Goal: Task Accomplishment & Management: Manage account settings

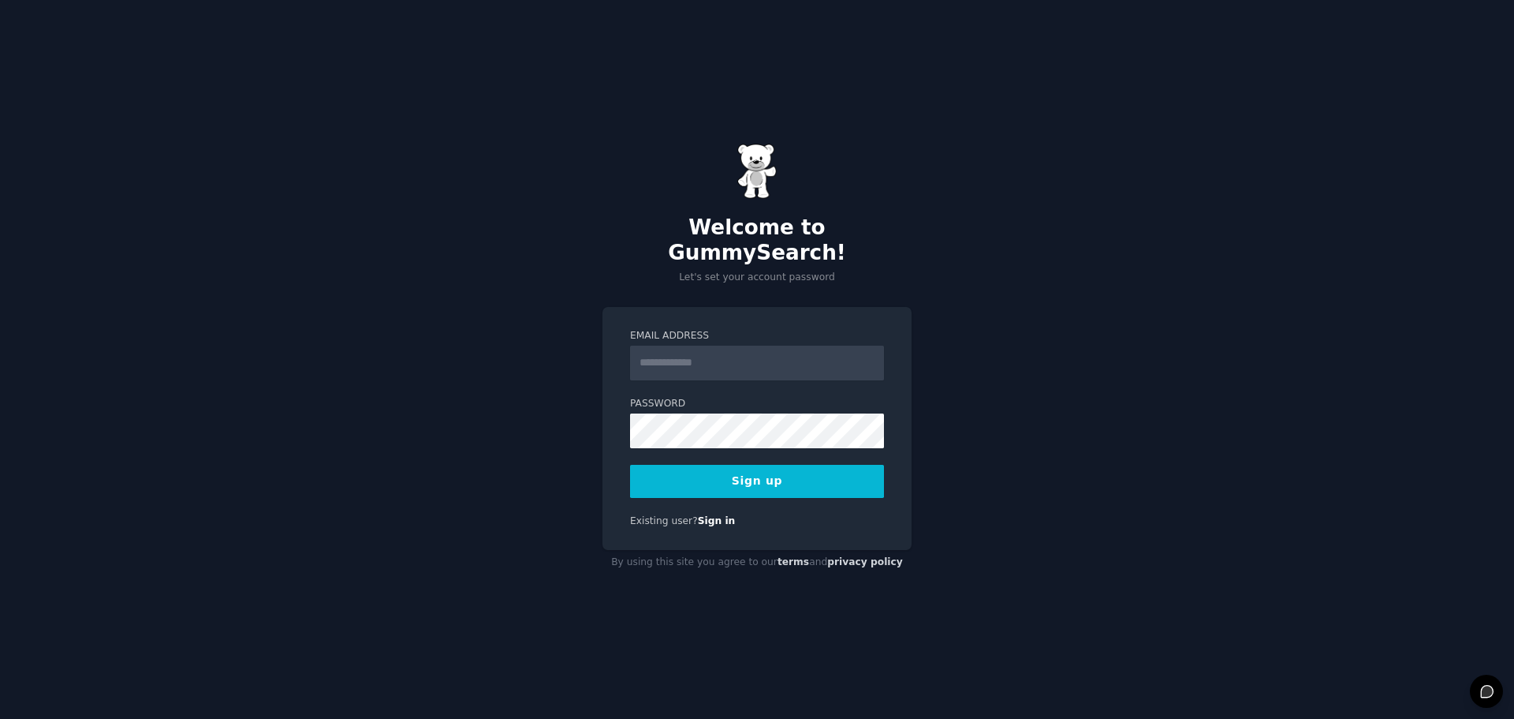
drag, startPoint x: 1169, startPoint y: 340, endPoint x: 1105, endPoint y: 343, distance: 64.0
click at [1169, 340] on div "Welcome to GummySearch! Let's set your account password Email Address Password …" at bounding box center [757, 359] width 1514 height 719
click at [692, 353] on input "Email Address" at bounding box center [757, 362] width 254 height 35
type input "**********"
click at [721, 474] on button "Sign up" at bounding box center [757, 481] width 254 height 33
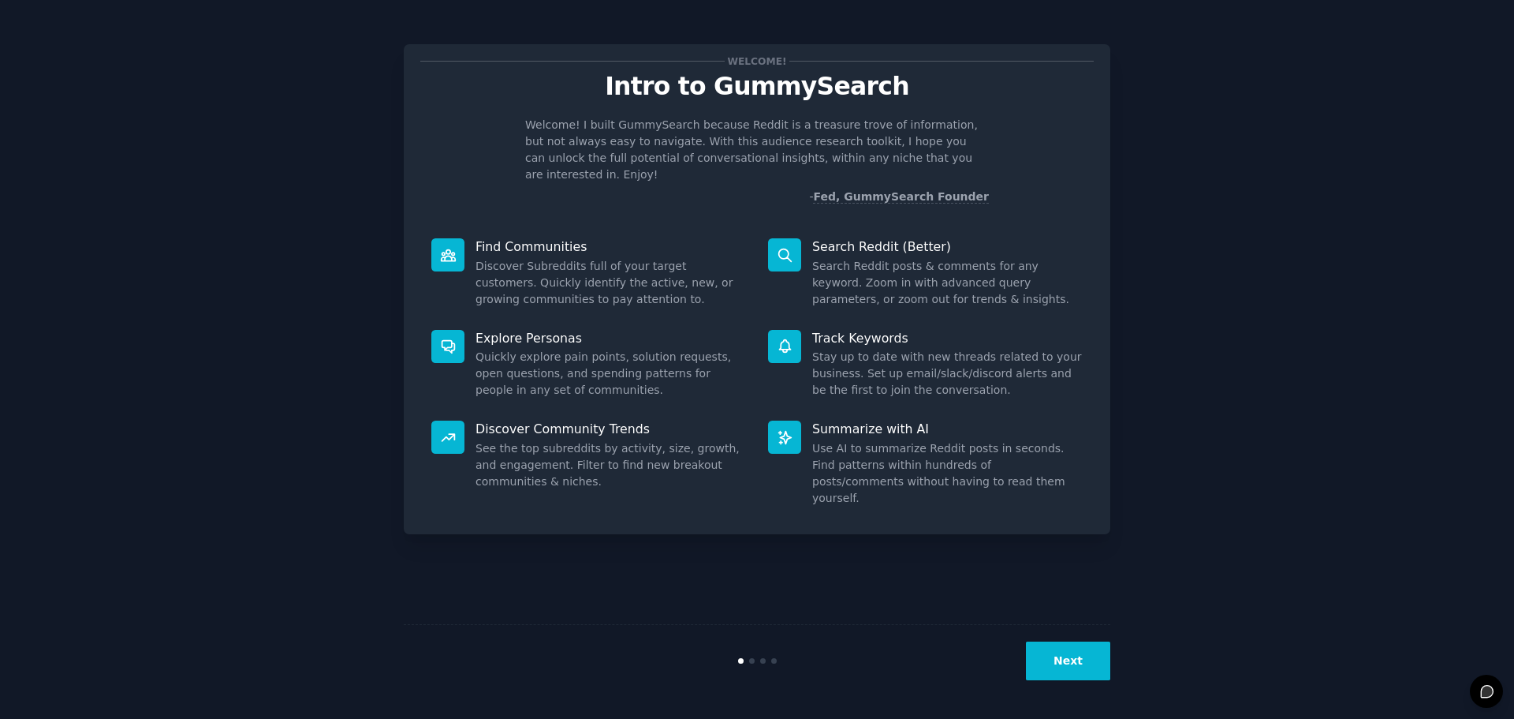
click at [1186, 256] on div "Welcome! Intro to GummySearch Welcome! I built GummySearch because Reddit is a …" at bounding box center [757, 359] width 1470 height 674
click at [750, 662] on div at bounding box center [752, 661] width 6 height 6
click at [1068, 671] on button "Next" at bounding box center [1068, 660] width 84 height 39
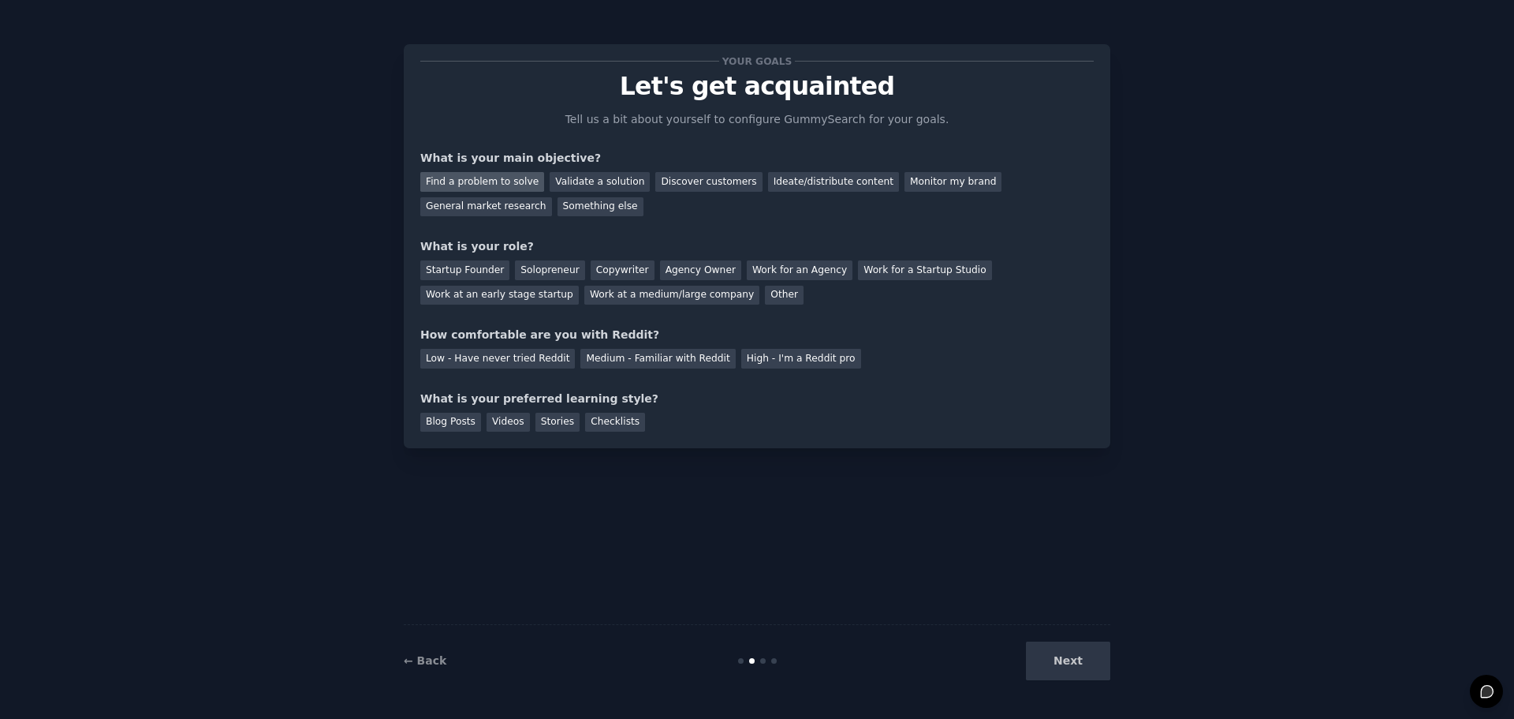
click at [490, 186] on div "Find a problem to solve" at bounding box center [482, 182] width 124 height 20
click at [602, 181] on div "Validate a solution" at bounding box center [600, 182] width 100 height 20
click at [446, 271] on div "Startup Founder" at bounding box center [464, 270] width 89 height 20
click at [543, 271] on div "Solopreneur" at bounding box center [549, 270] width 69 height 20
click at [501, 357] on div "Low - Have never tried Reddit" at bounding box center [497, 359] width 155 height 20
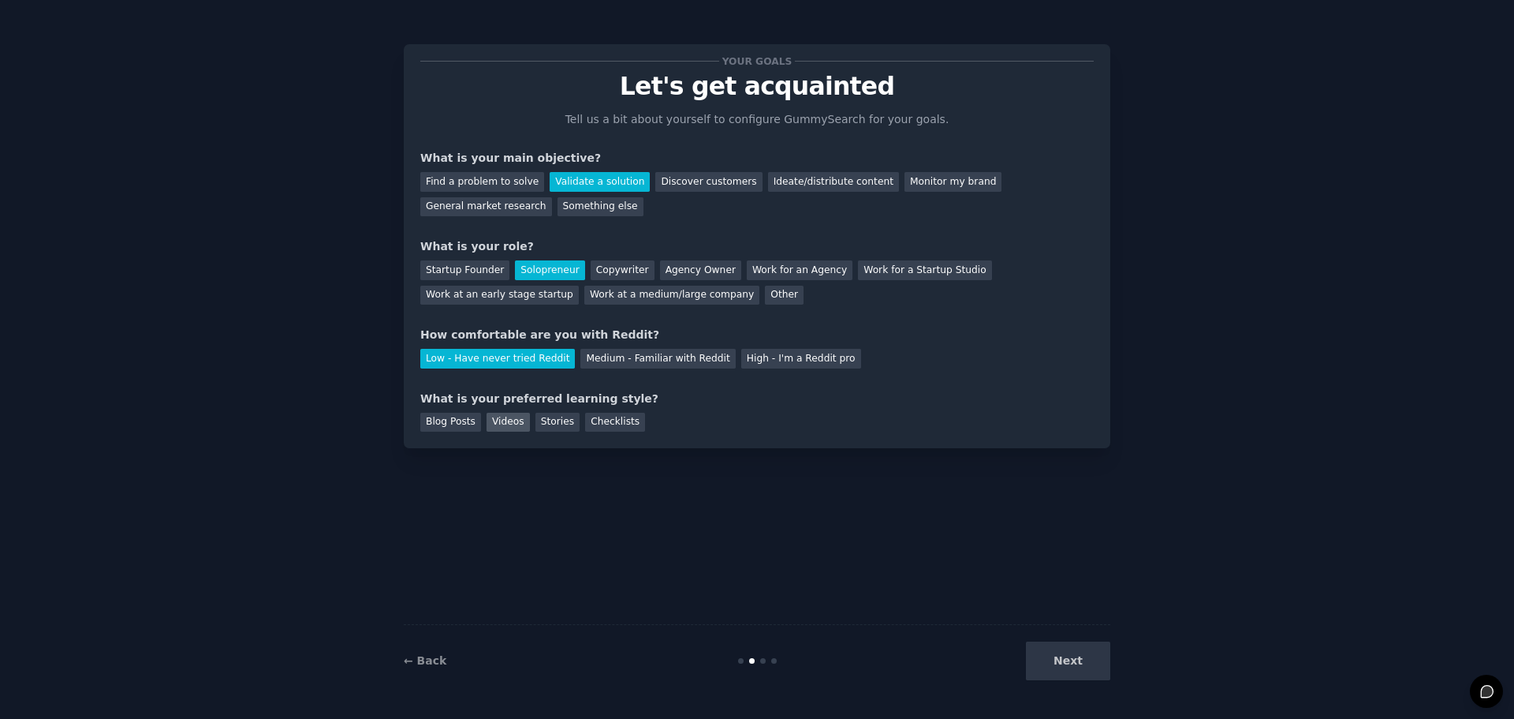
click at [499, 419] on div "Videos" at bounding box center [508, 423] width 43 height 20
click at [1085, 665] on button "Next" at bounding box center [1068, 660] width 84 height 39
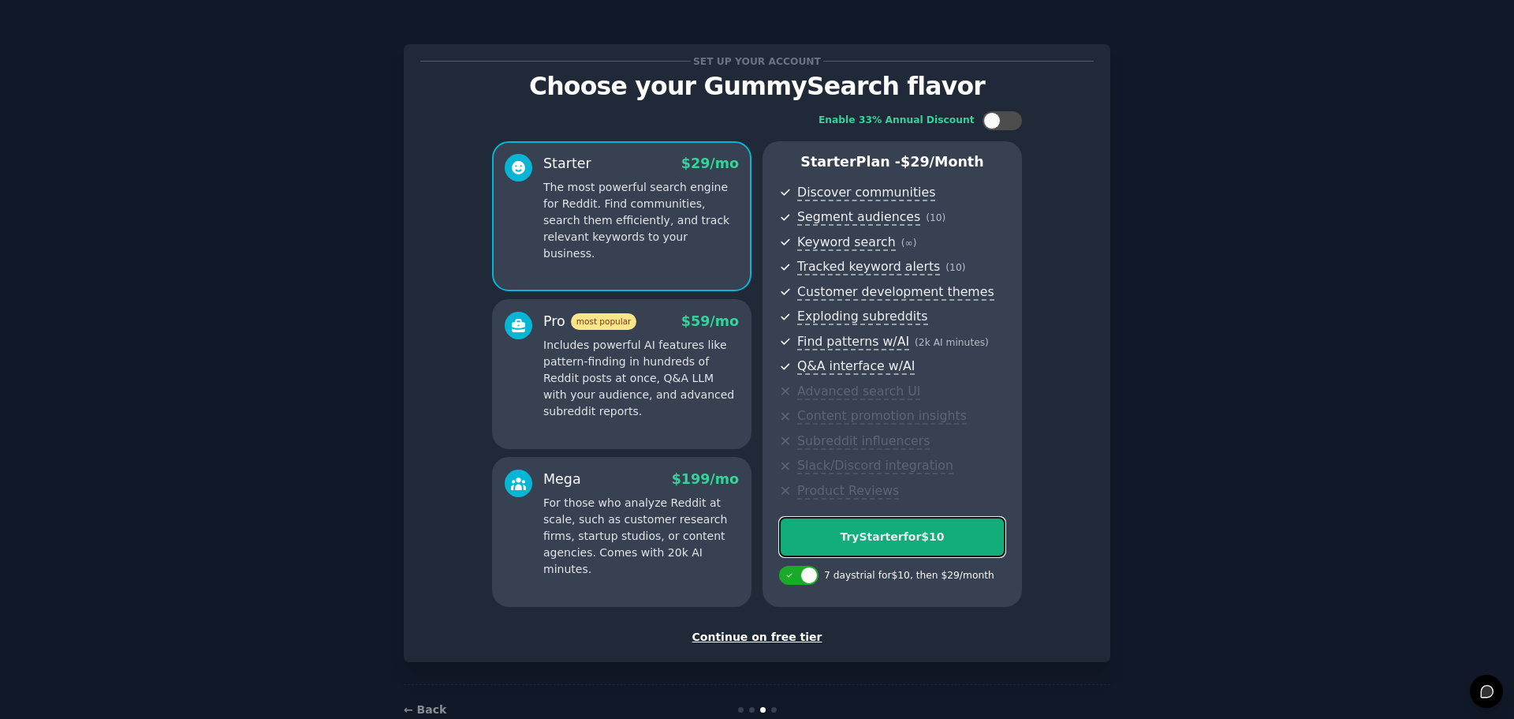
click at [889, 539] on div "Try Starter for $10" at bounding box center [892, 536] width 225 height 17
click at [780, 639] on div "Continue on free tier" at bounding box center [757, 637] width 674 height 17
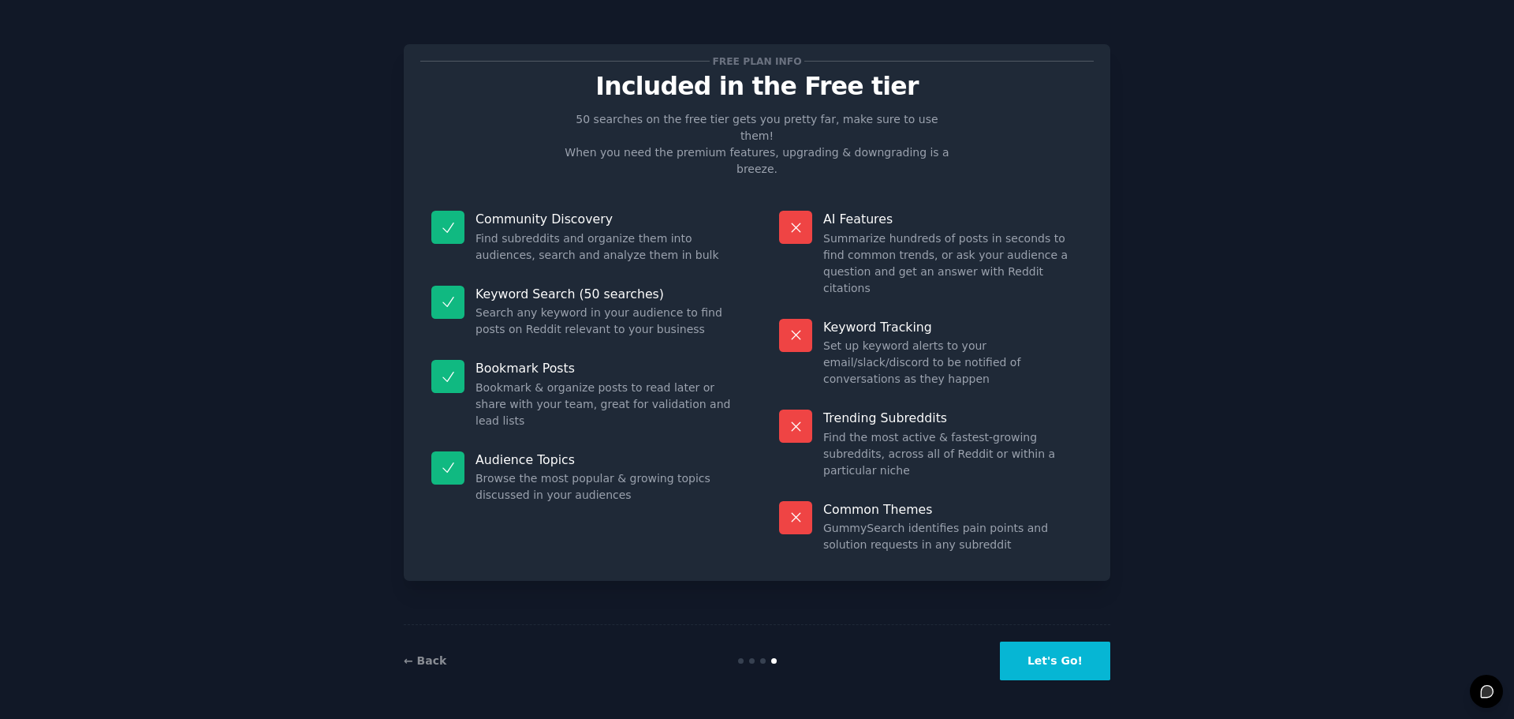
click at [1074, 664] on button "Let's Go!" at bounding box center [1055, 660] width 110 height 39
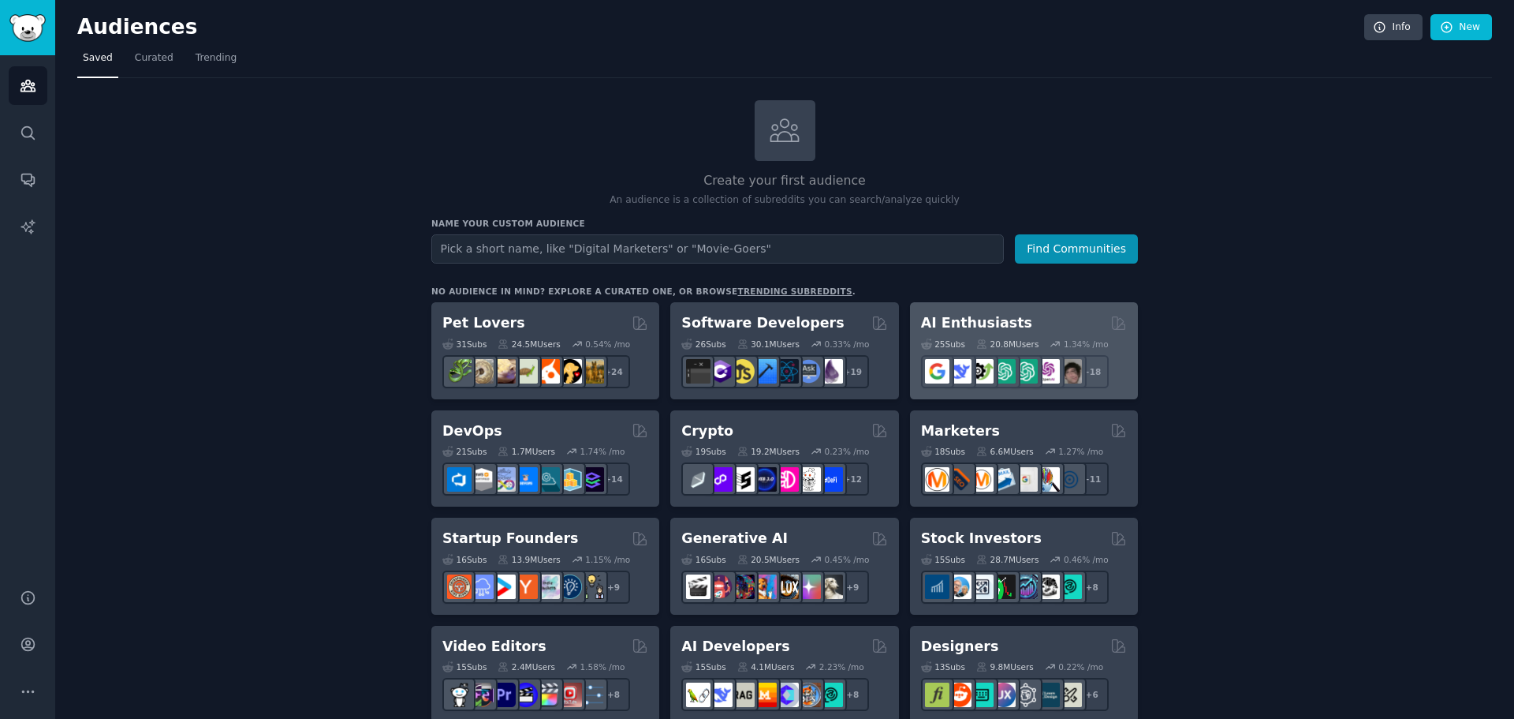
click at [993, 326] on h2 "AI Enthusiasts" at bounding box center [976, 323] width 111 height 20
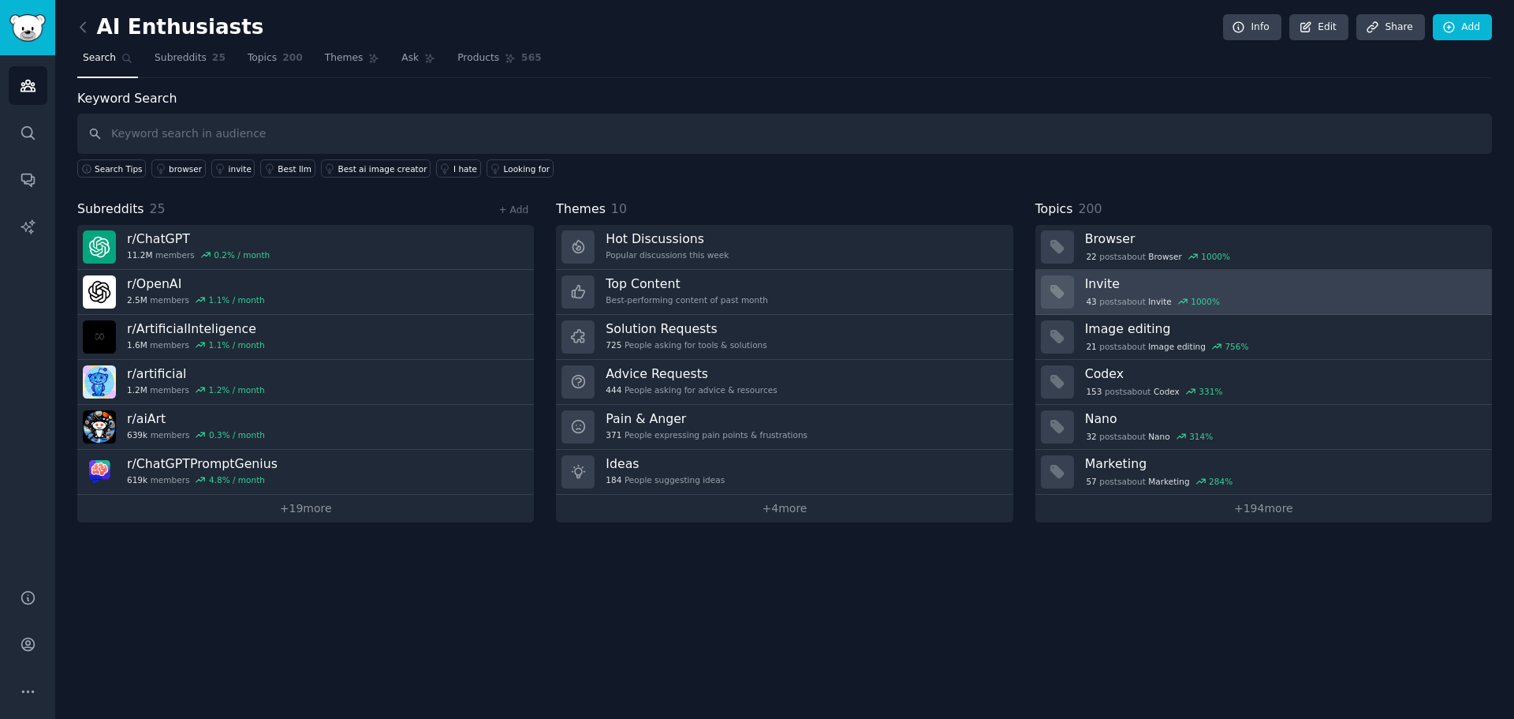
click at [1140, 298] on div "43 post s about Invite 1000 %" at bounding box center [1153, 301] width 136 height 14
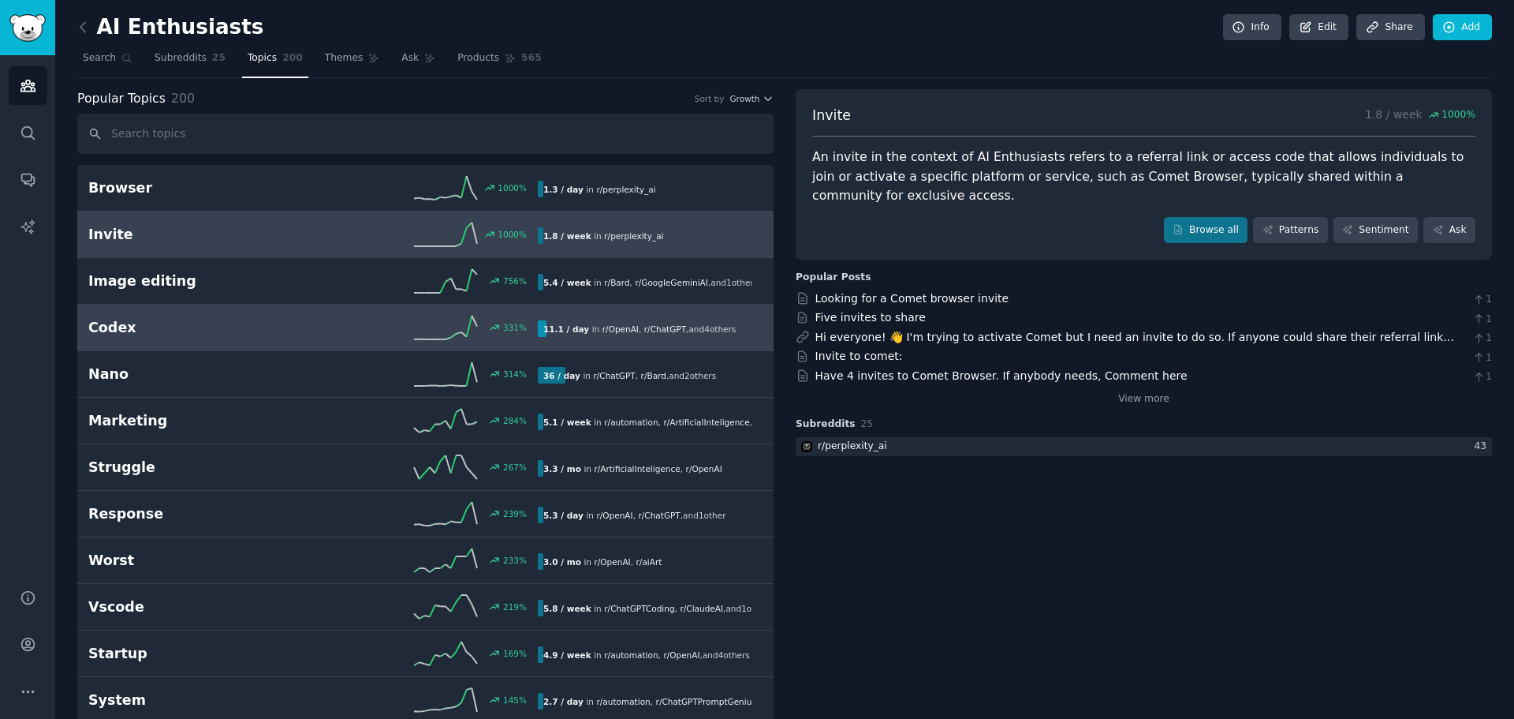
click at [171, 331] on h2 "Codex" at bounding box center [200, 328] width 225 height 20
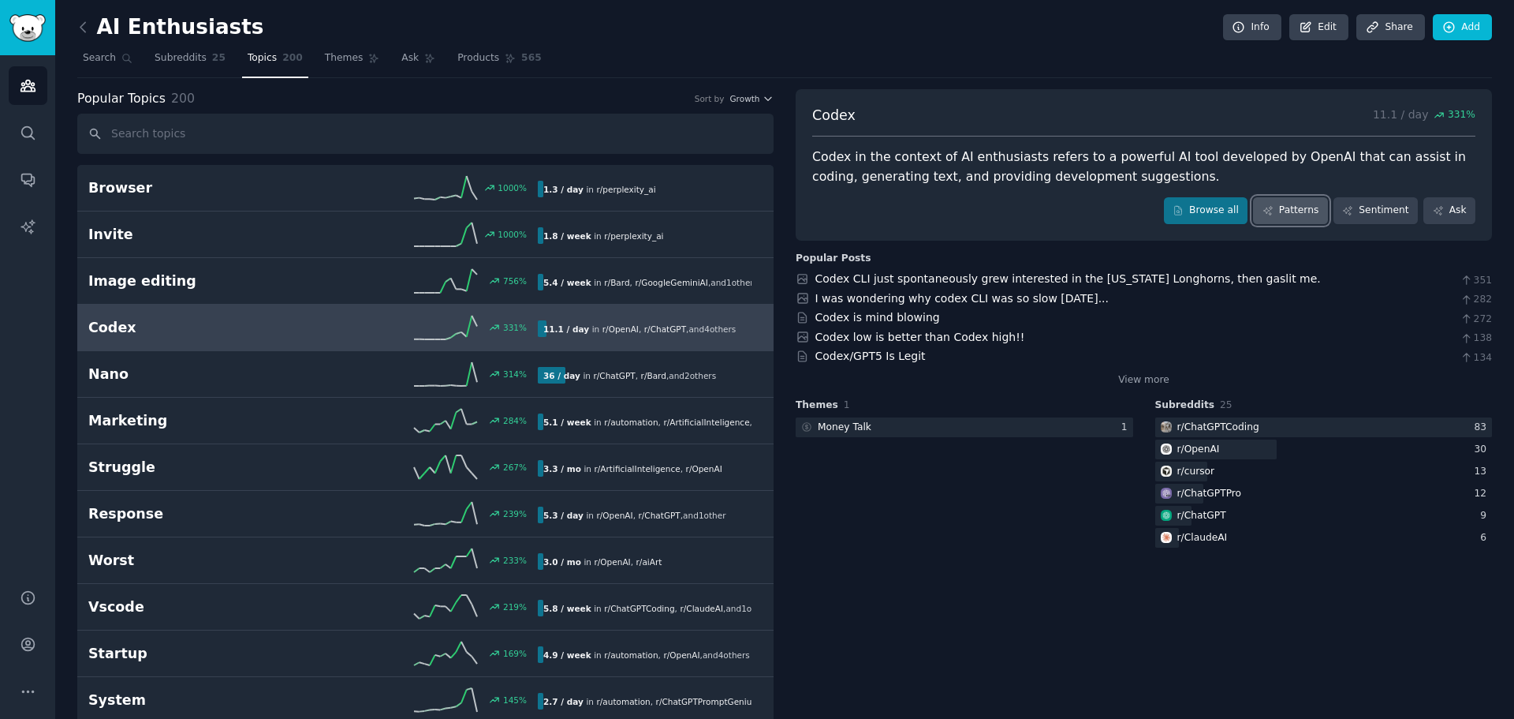
click at [1297, 211] on link "Patterns" at bounding box center [1290, 210] width 74 height 27
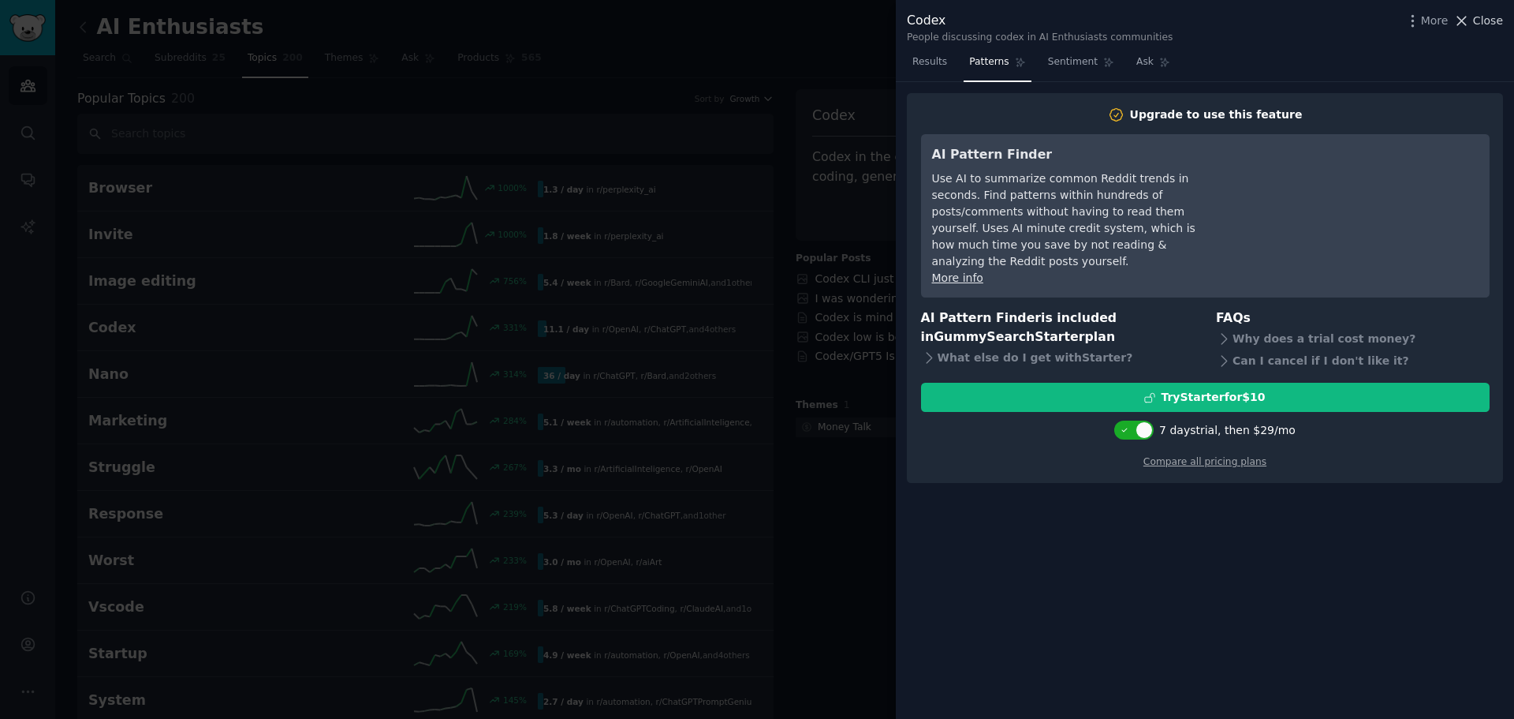
click at [1469, 22] on icon at bounding box center [1462, 21] width 17 height 17
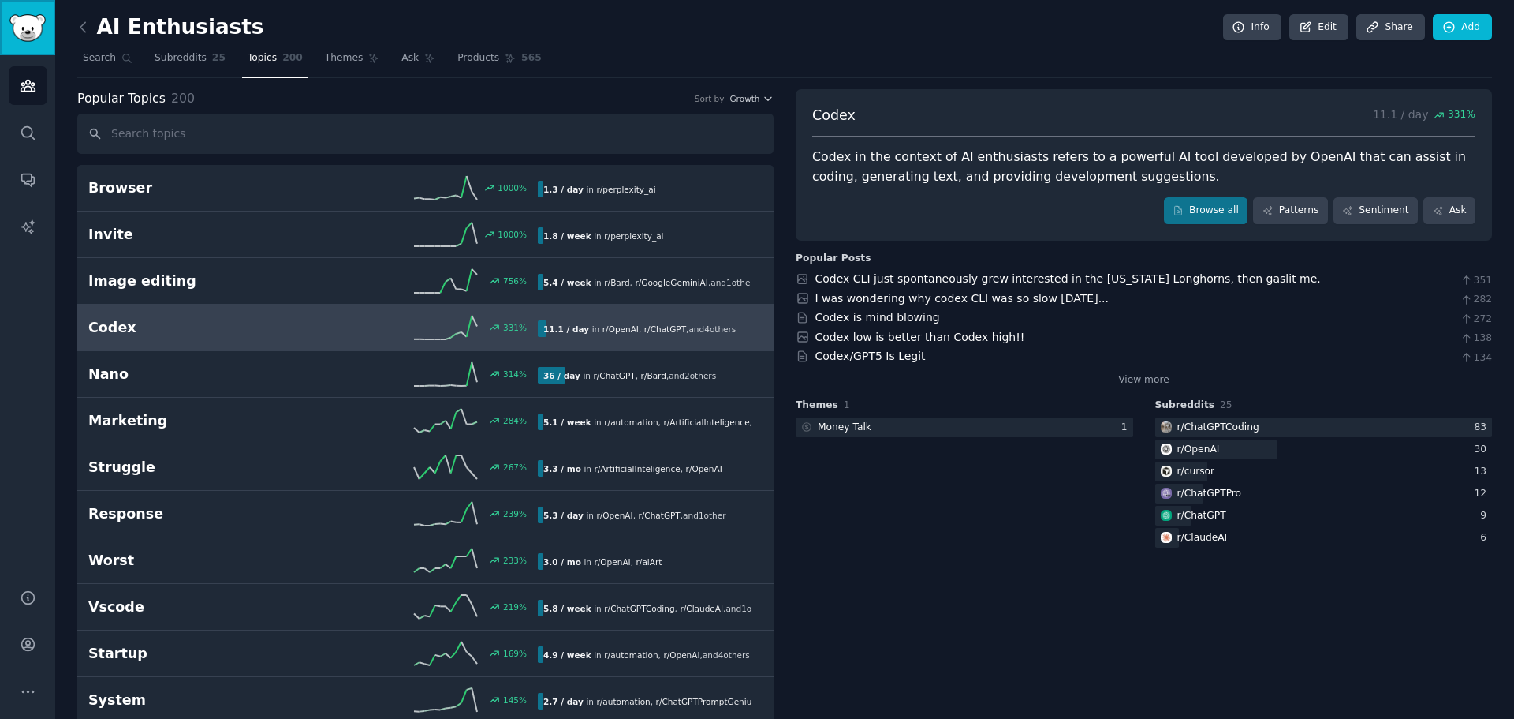
click at [39, 22] on img "Sidebar" at bounding box center [27, 28] width 36 height 28
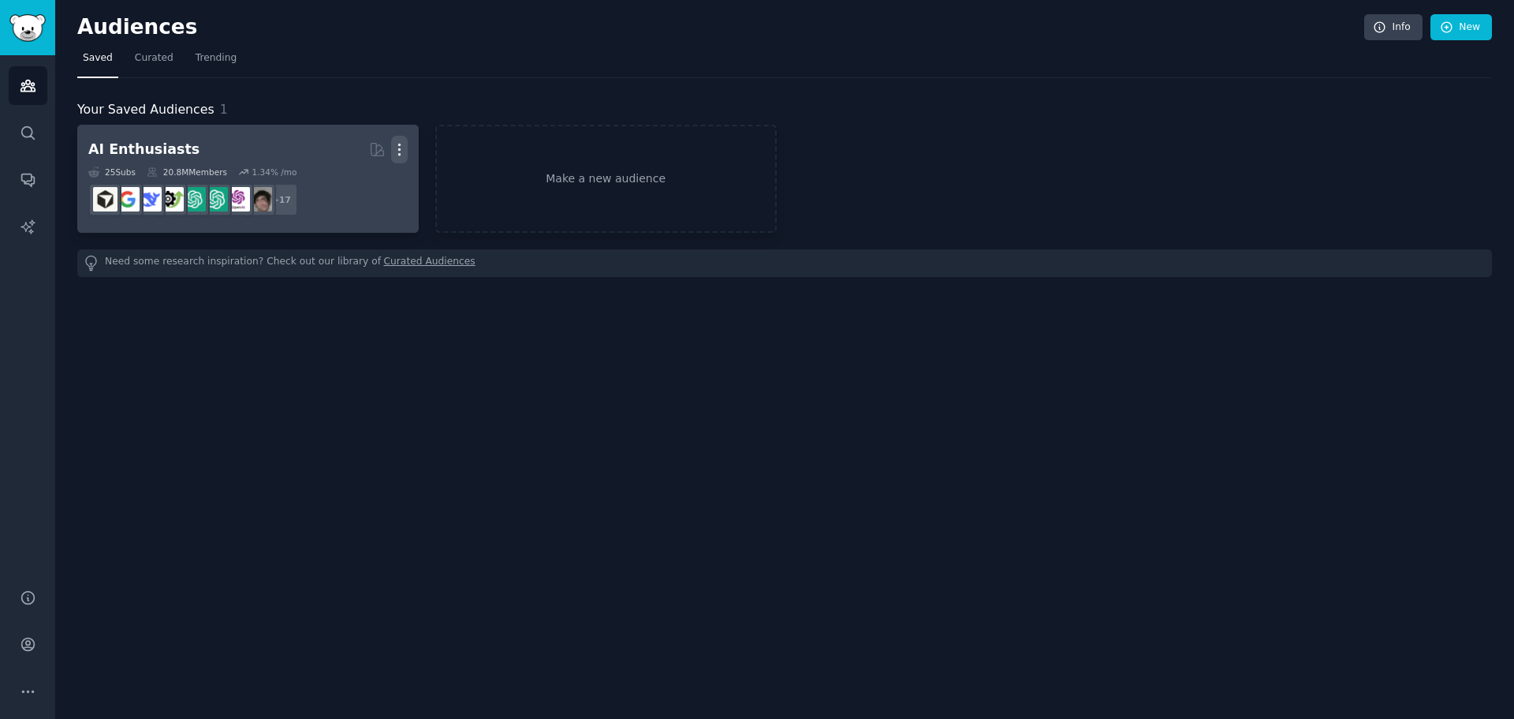
click at [401, 147] on icon "button" at bounding box center [399, 149] width 17 height 17
click at [339, 188] on div "Delete" at bounding box center [345, 182] width 75 height 33
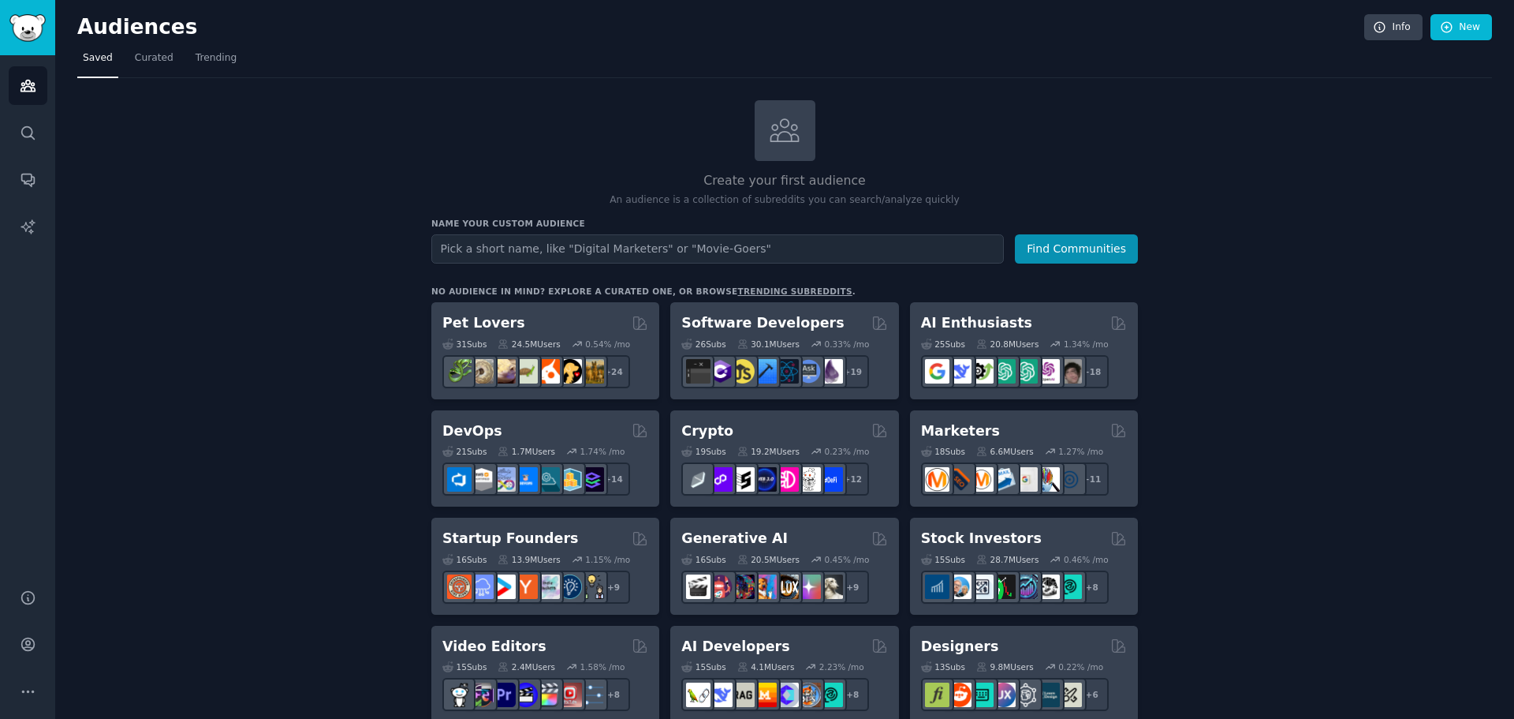
click at [648, 249] on input "text" at bounding box center [717, 248] width 573 height 29
type input "time banking"
click at [1015, 234] on button "Find Communities" at bounding box center [1076, 248] width 123 height 29
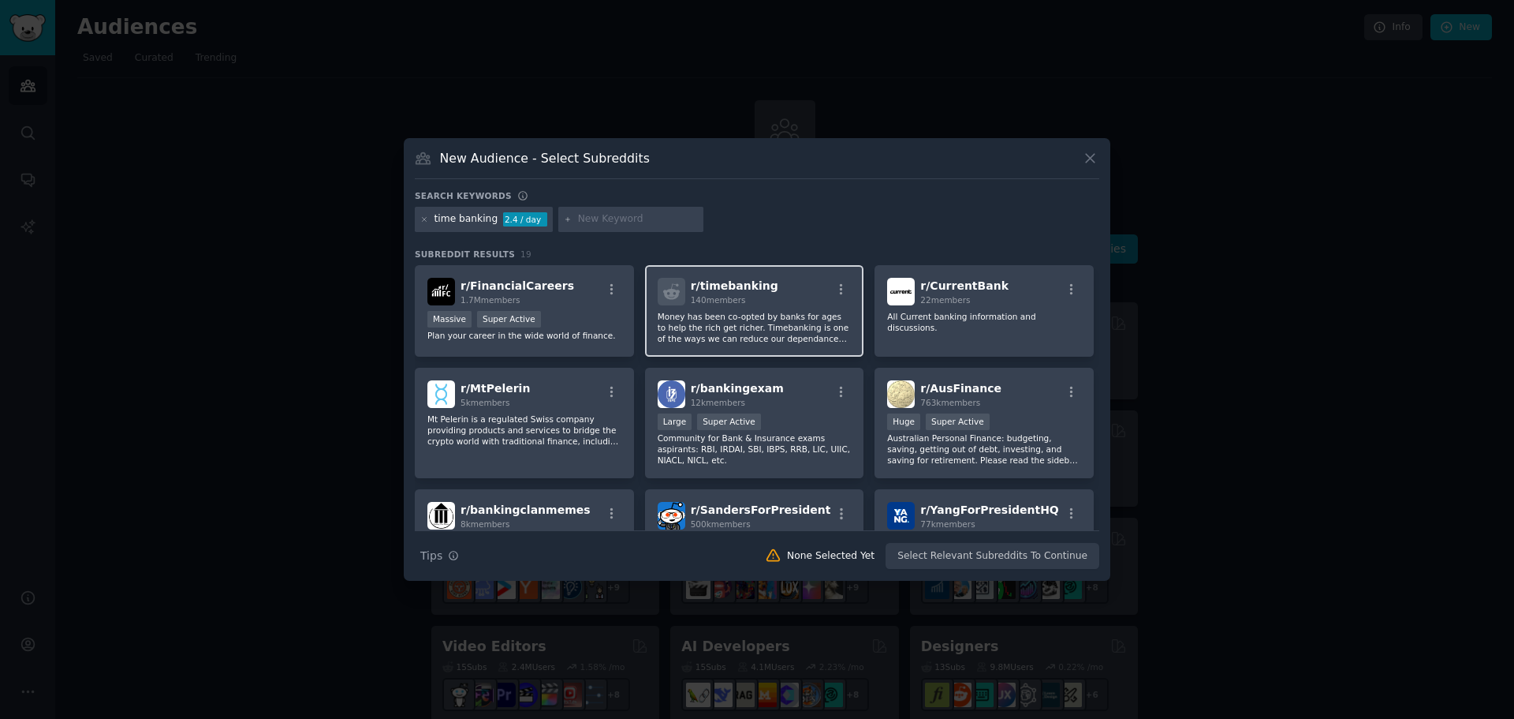
click at [773, 309] on div "r/ timebanking 140 members Money has been co-opted by banks for ages to help th…" at bounding box center [754, 310] width 219 height 91
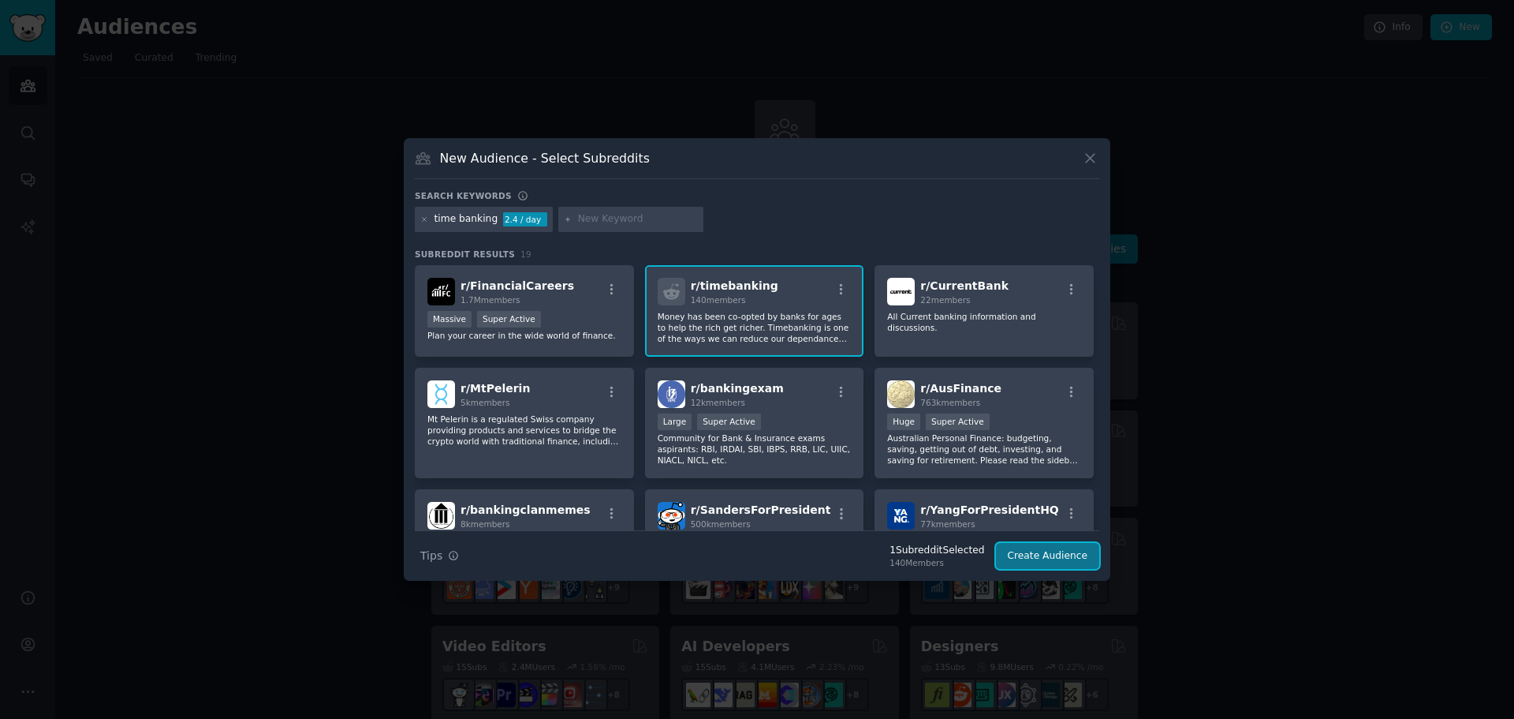
click at [1067, 555] on button "Create Audience" at bounding box center [1048, 556] width 104 height 27
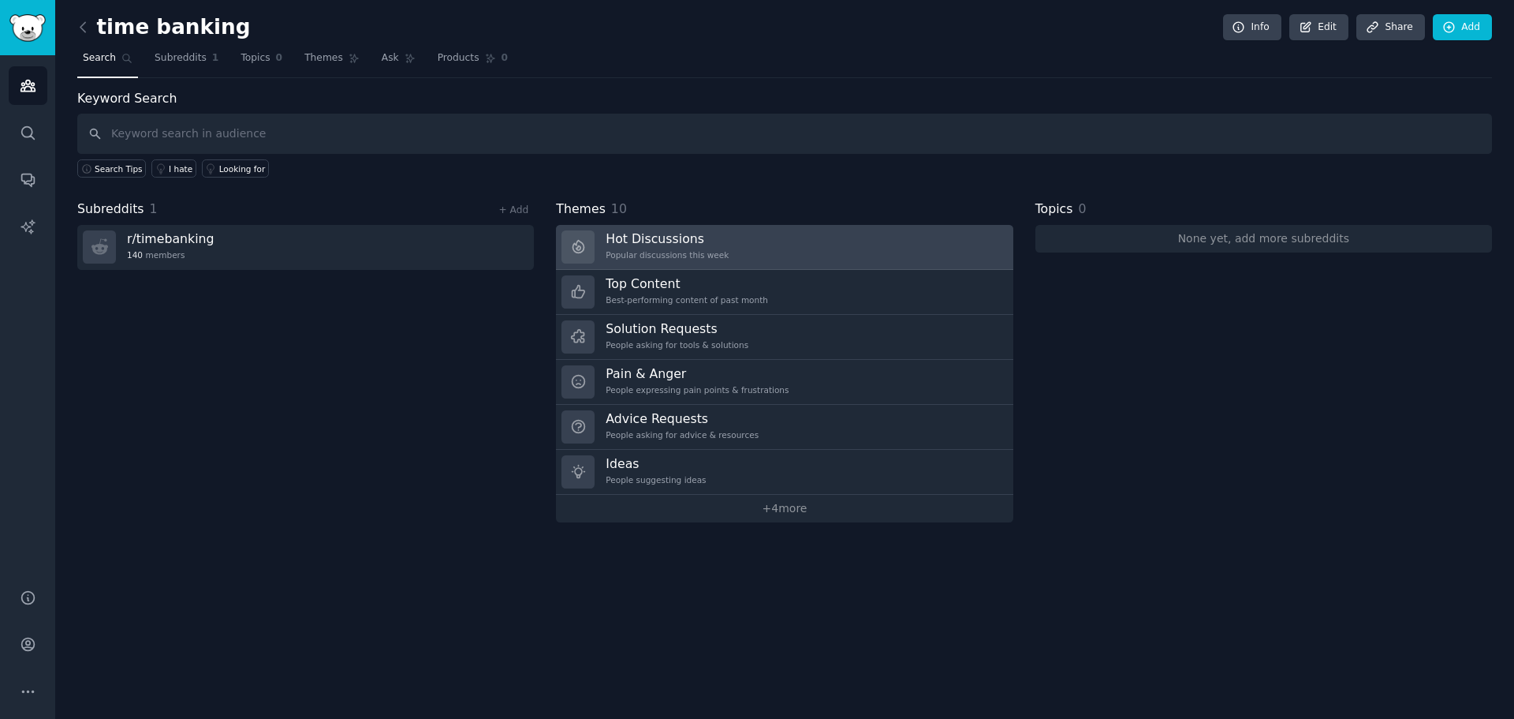
click at [696, 248] on div "Hot Discussions Popular discussions this week" at bounding box center [667, 246] width 123 height 33
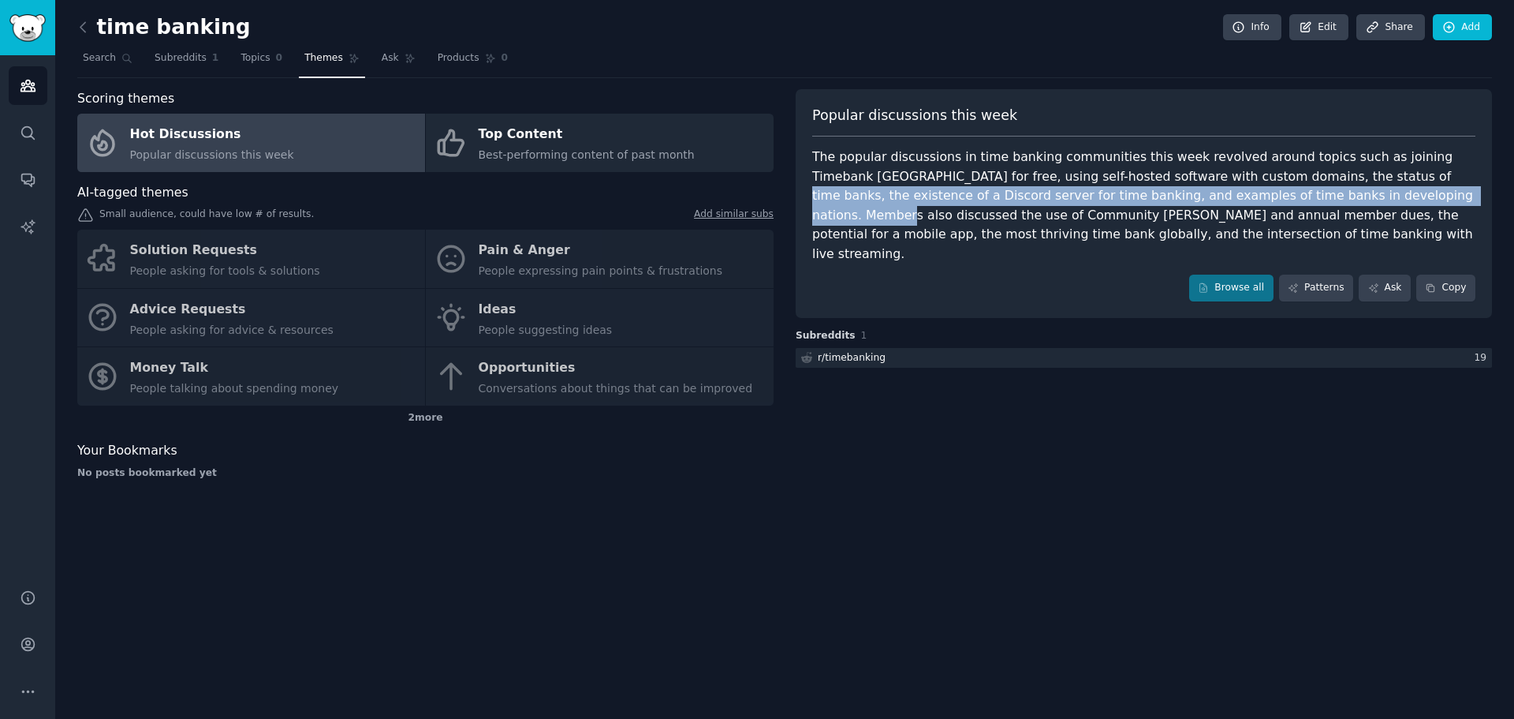
drag, startPoint x: 1283, startPoint y: 177, endPoint x: 1311, endPoint y: 201, distance: 37.5
click at [1311, 201] on div "The popular discussions in time banking communities this week revolved around t…" at bounding box center [1143, 206] width 663 height 116
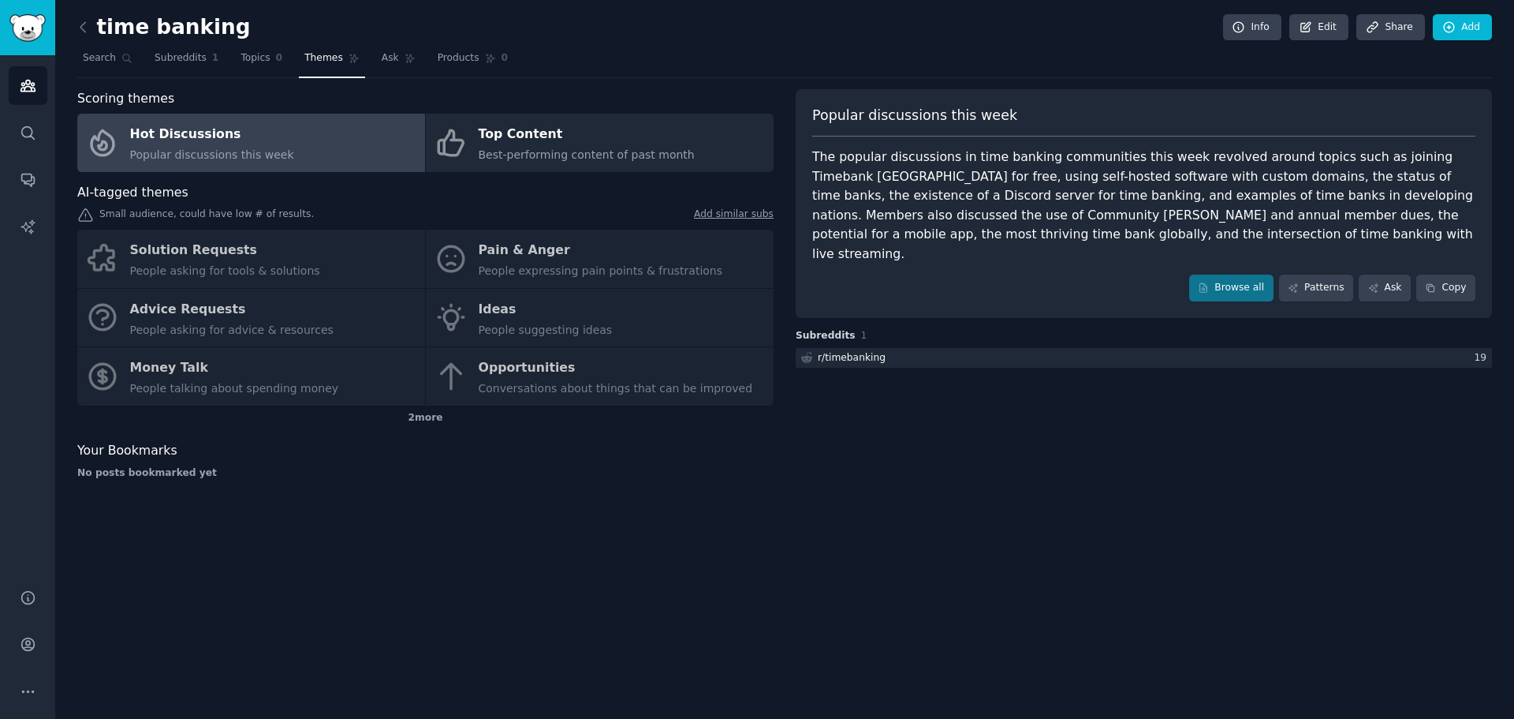
click at [1020, 215] on div "The popular discussions in time banking communities this week revolved around t…" at bounding box center [1143, 206] width 663 height 116
click at [176, 252] on div "Solution Requests People asking for tools & solutions Pain & Anger People expre…" at bounding box center [425, 318] width 696 height 176
click at [99, 258] on div "Solution Requests People asking for tools & solutions Pain & Anger People expre…" at bounding box center [425, 318] width 696 height 176
click at [619, 273] on div "Solution Requests People asking for tools & solutions Pain & Anger People expre…" at bounding box center [425, 318] width 696 height 176
click at [192, 337] on div "Solution Requests People asking for tools & solutions Pain & Anger People expre…" at bounding box center [425, 318] width 696 height 176
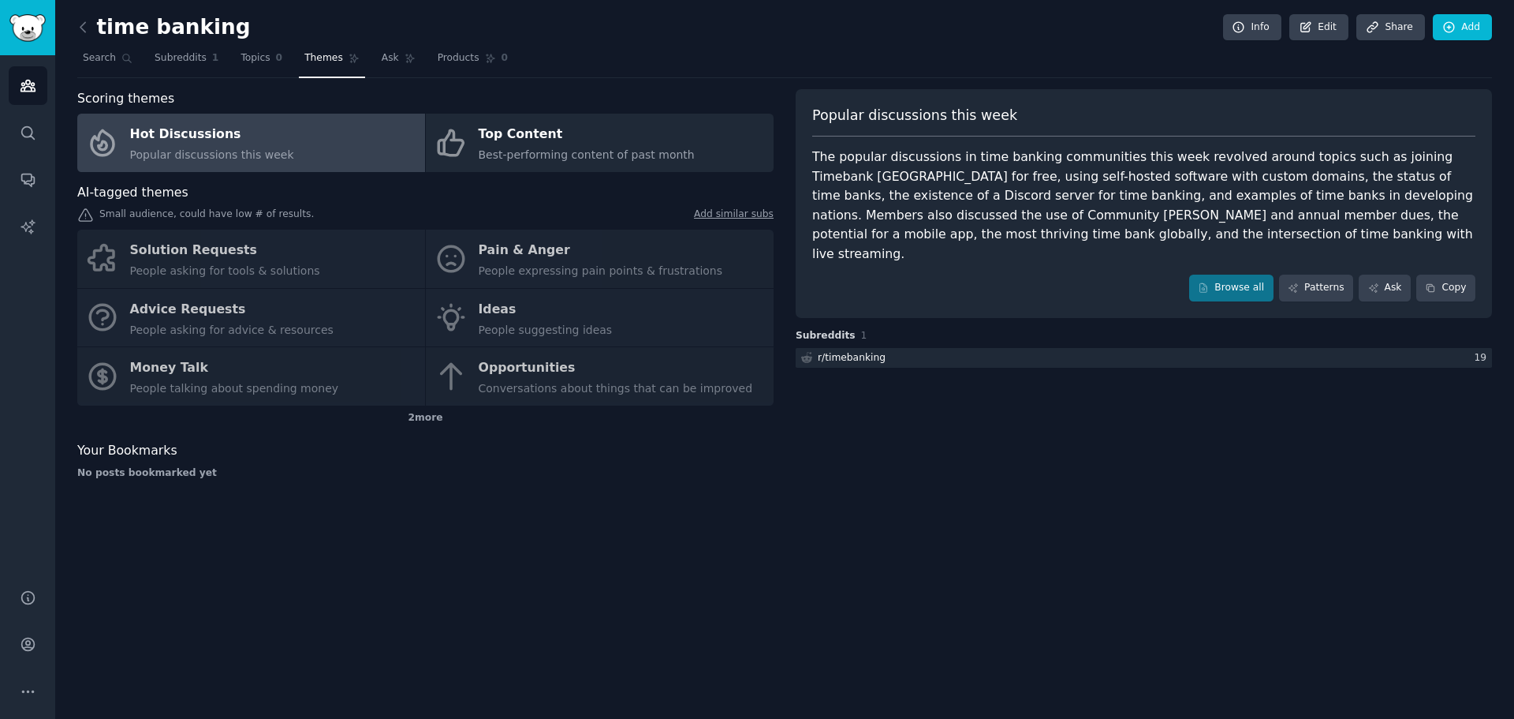
click at [186, 373] on div "Solution Requests People asking for tools & solutions Pain & Anger People expre…" at bounding box center [425, 318] width 696 height 176
click at [562, 374] on div "Solution Requests People asking for tools & solutions Pain & Anger People expre…" at bounding box center [425, 318] width 696 height 176
click at [430, 418] on div "2 more" at bounding box center [425, 417] width 696 height 25
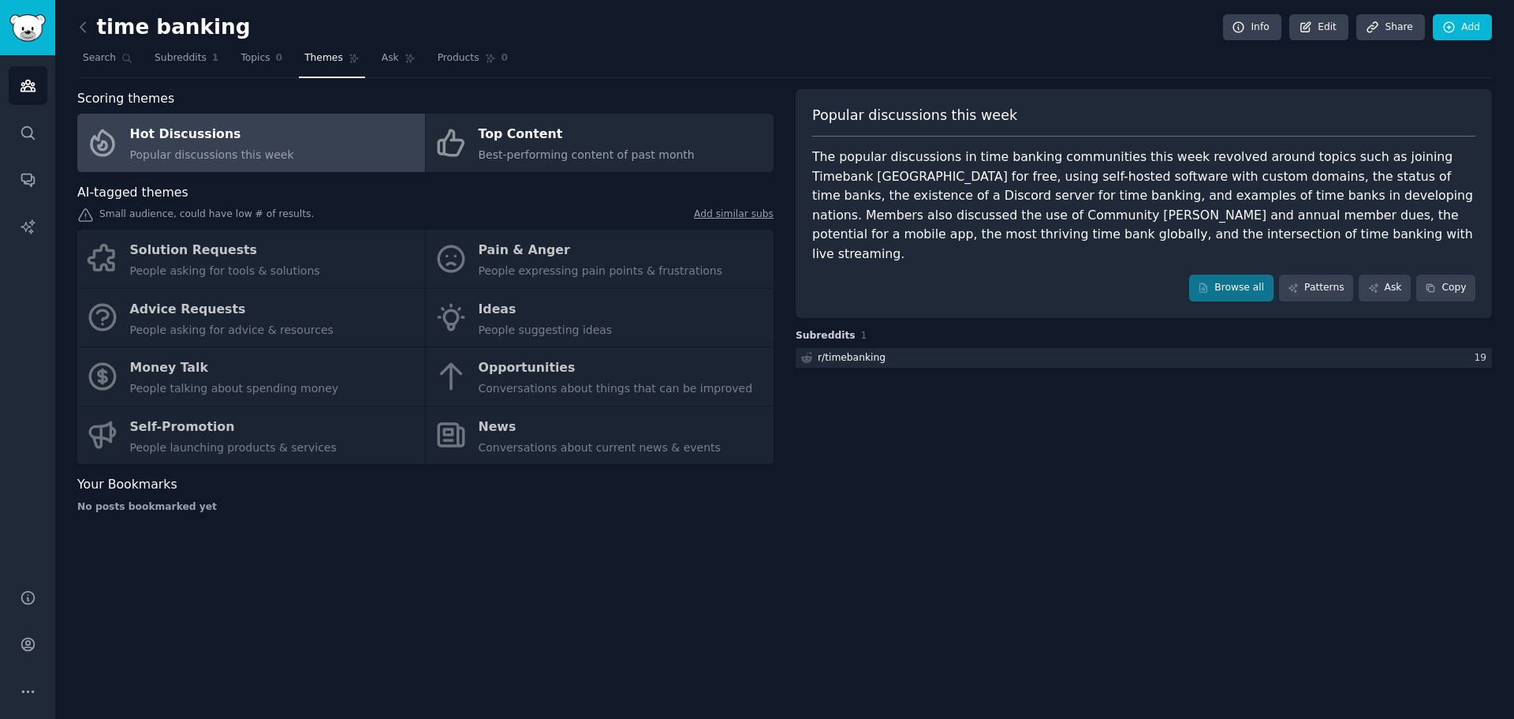
click at [260, 434] on div "Solution Requests People asking for tools & solutions Pain & Anger People expre…" at bounding box center [425, 347] width 696 height 234
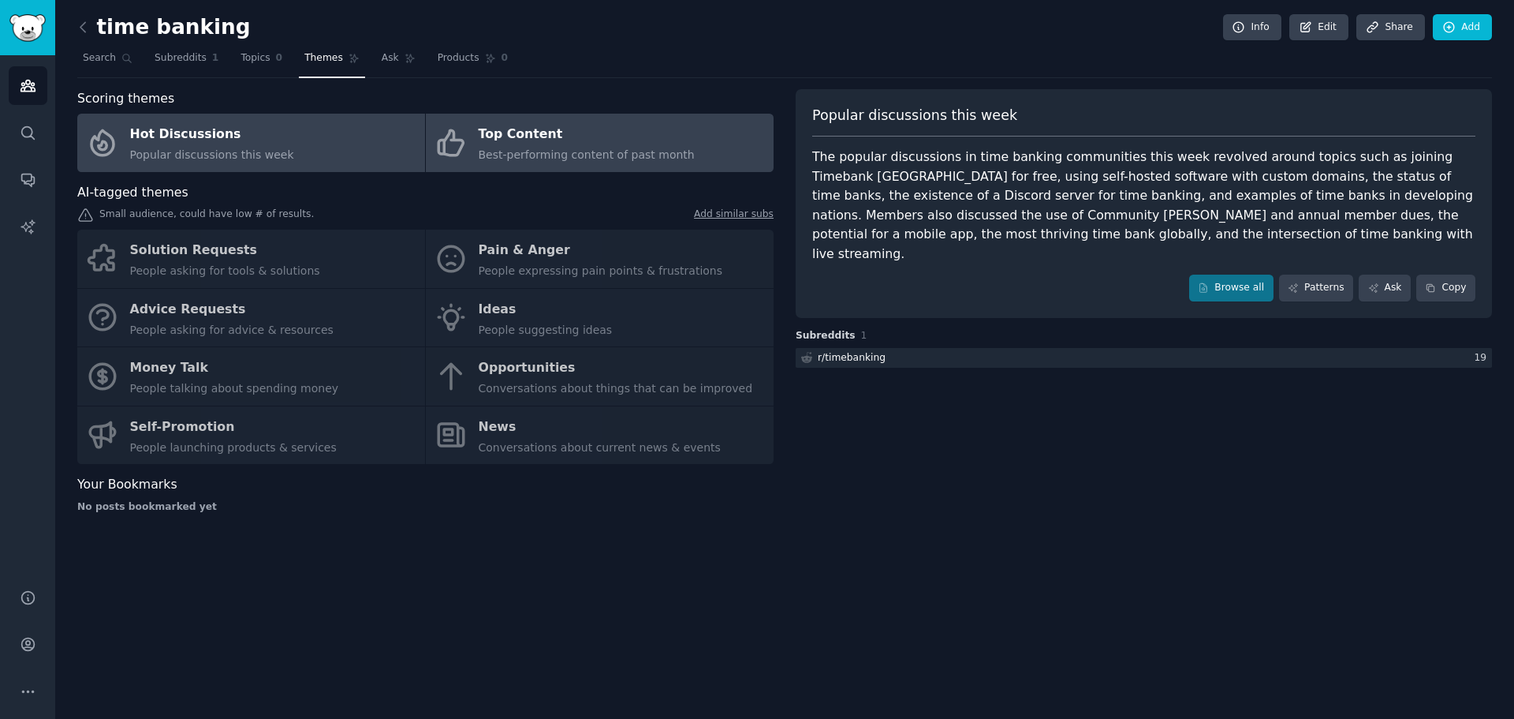
click at [618, 140] on div "Top Content" at bounding box center [587, 134] width 216 height 25
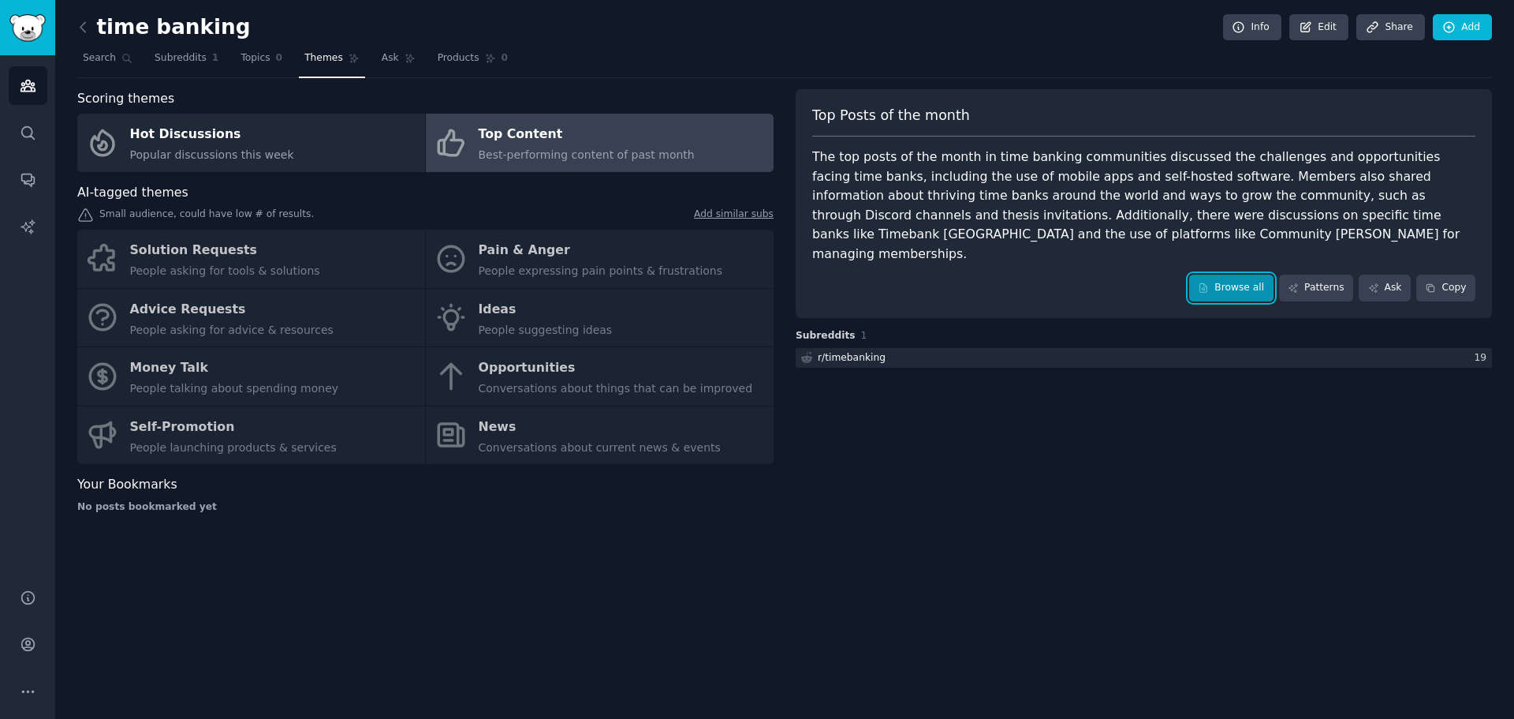
click at [1230, 274] on link "Browse all" at bounding box center [1231, 287] width 84 height 27
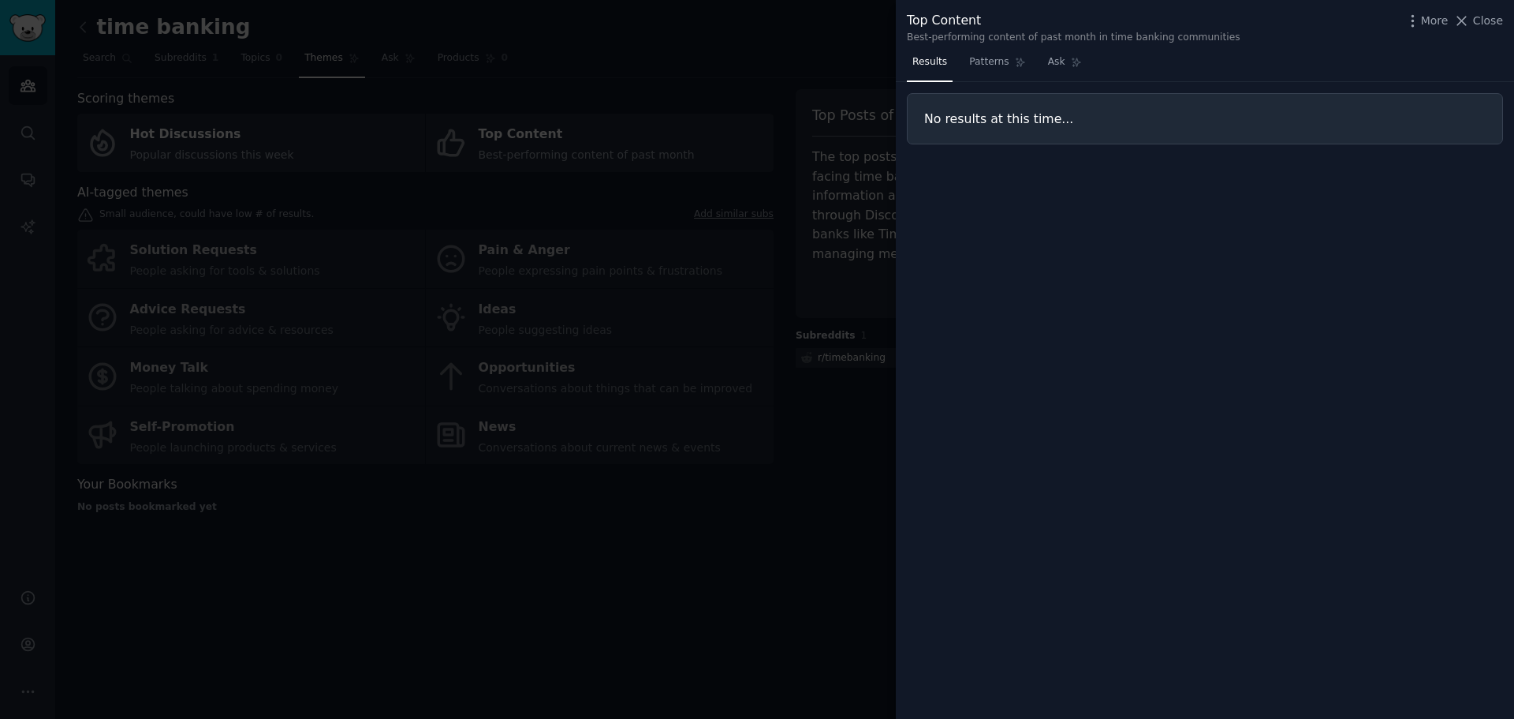
click at [851, 361] on div at bounding box center [757, 359] width 1514 height 719
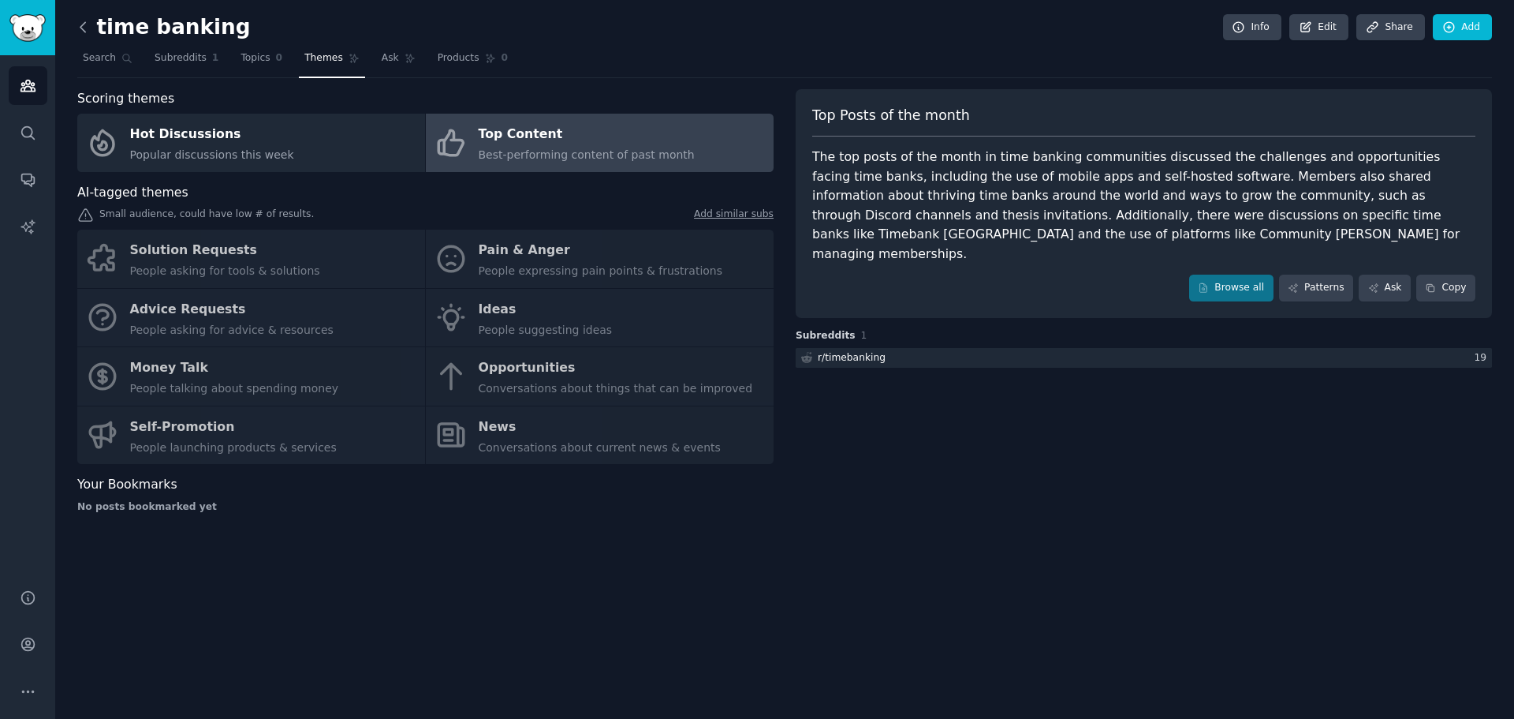
click at [83, 24] on icon at bounding box center [82, 26] width 5 height 9
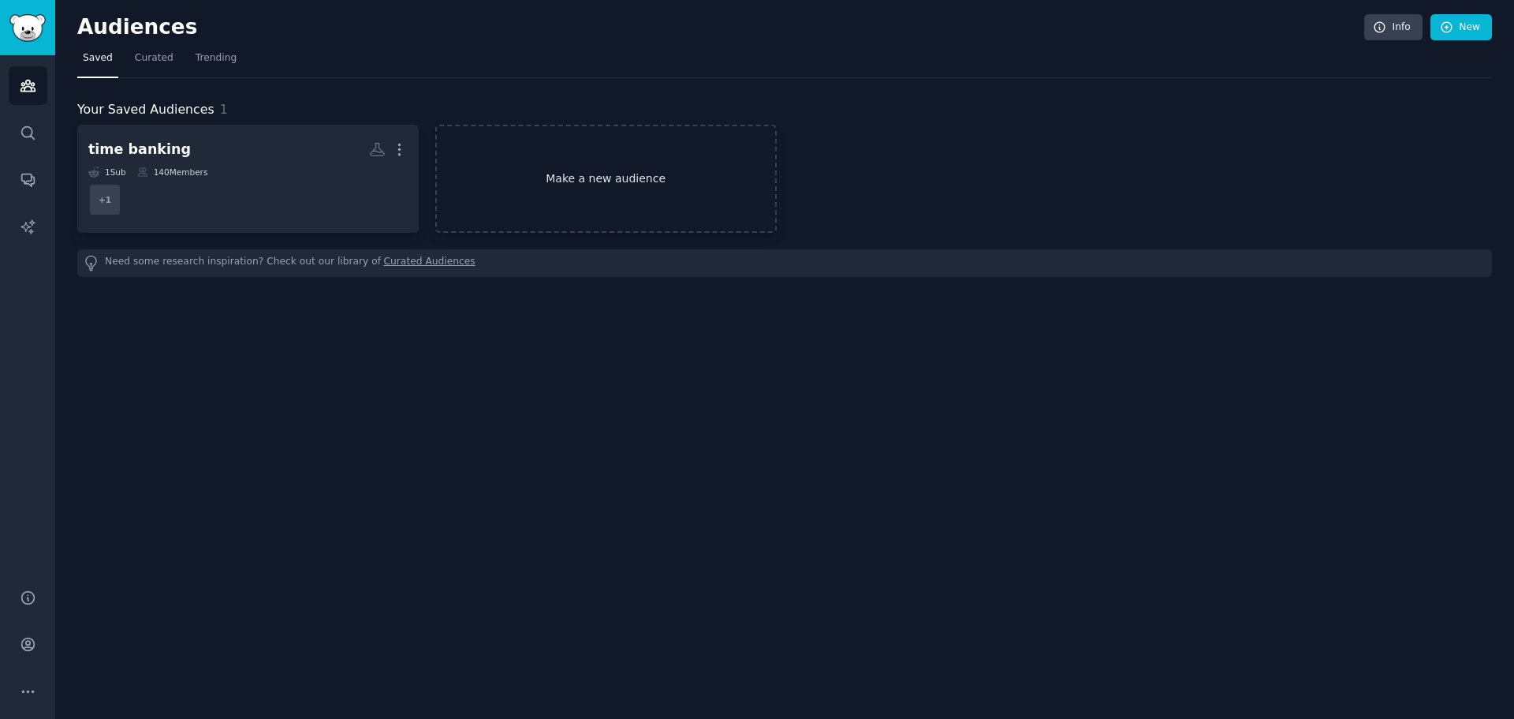
click at [598, 184] on link "Make a new audience" at bounding box center [606, 179] width 342 height 108
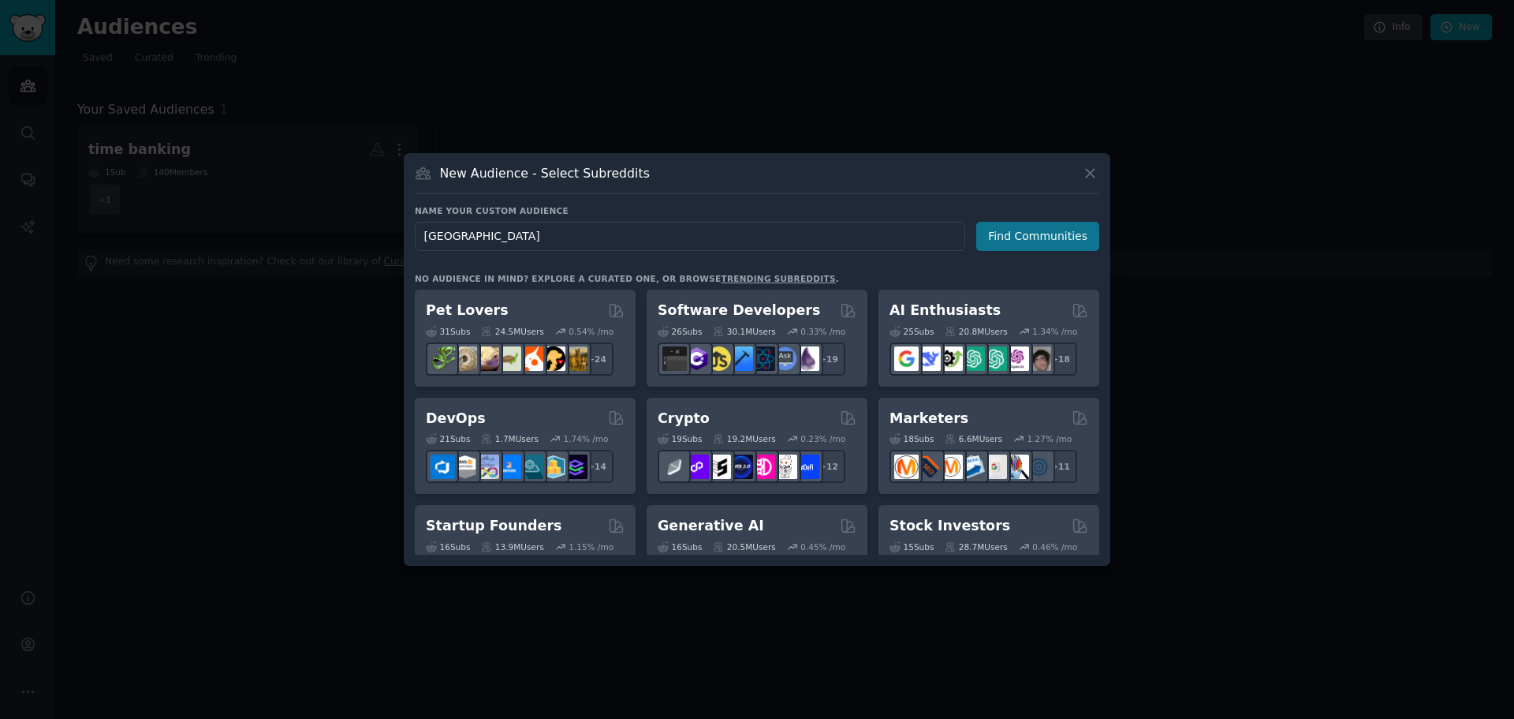
type input "[GEOGRAPHIC_DATA]"
click at [1027, 242] on button "Find Communities" at bounding box center [1038, 236] width 123 height 29
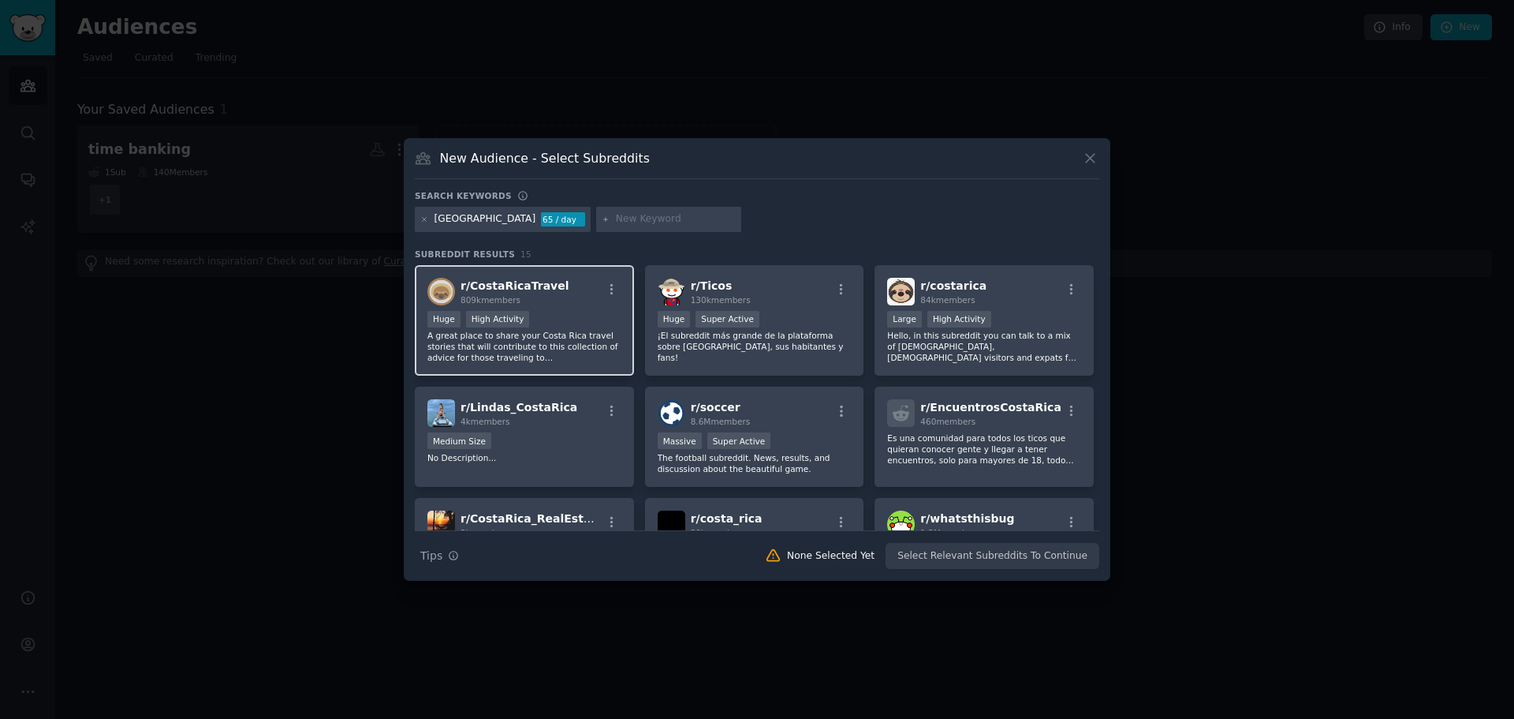
click at [529, 316] on div "Huge High Activity" at bounding box center [525, 321] width 194 height 20
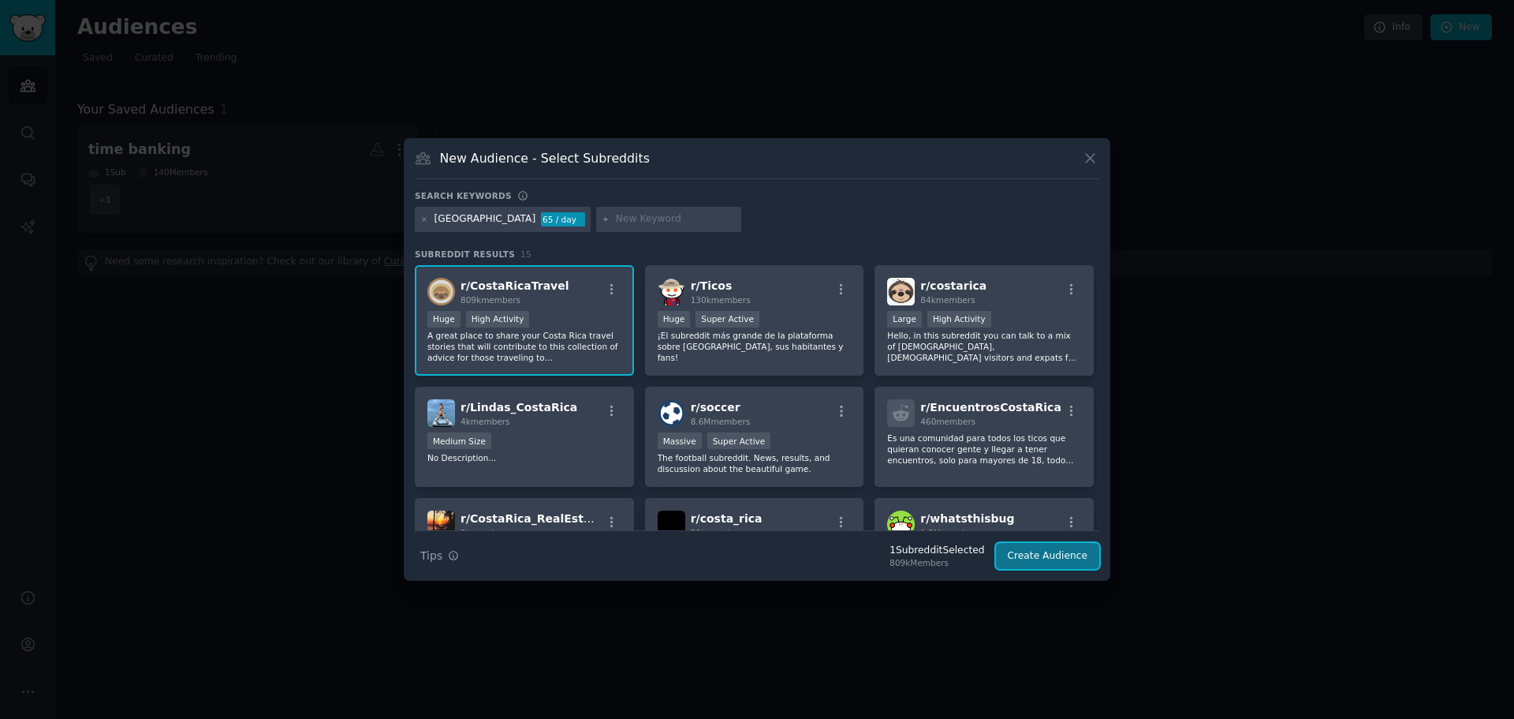
click at [1071, 560] on button "Create Audience" at bounding box center [1048, 556] width 104 height 27
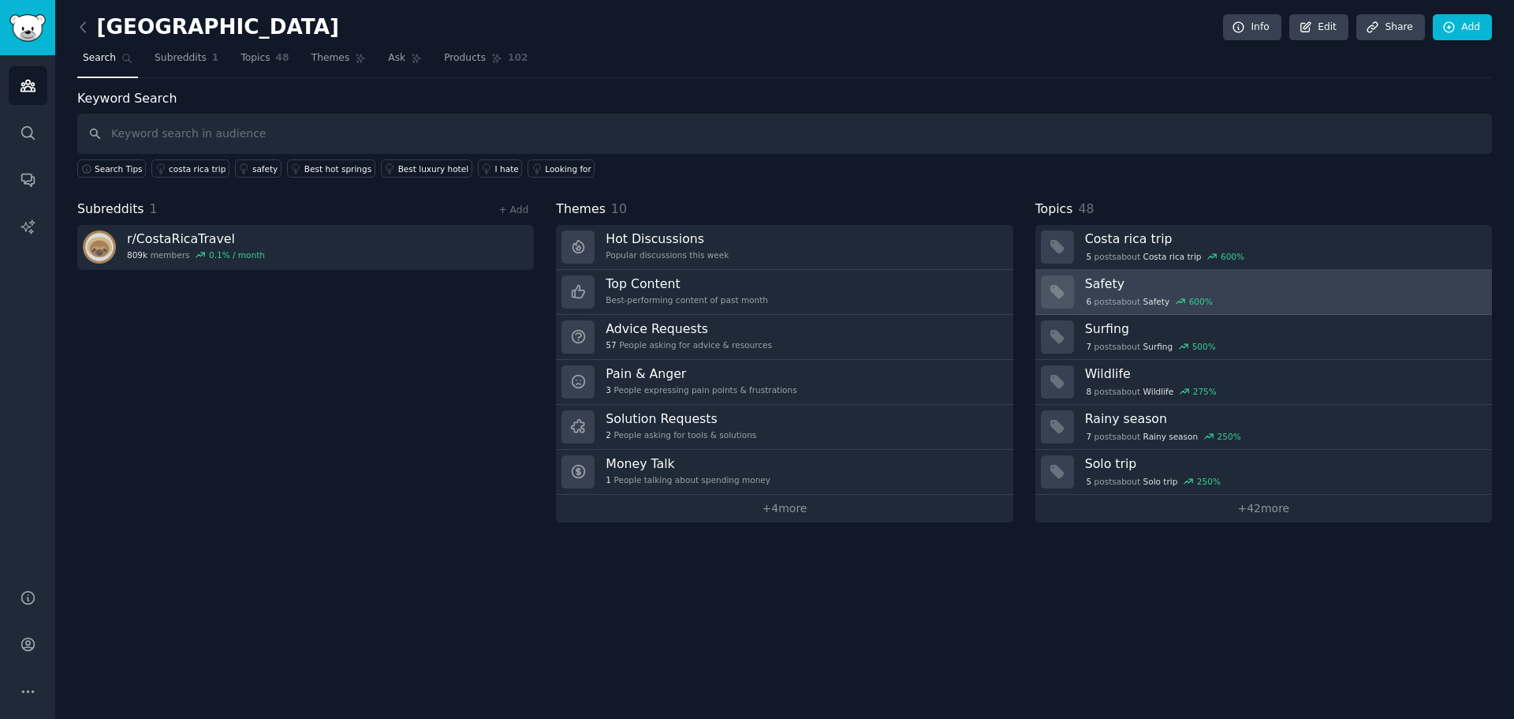
click at [1205, 298] on div "6 post s about Safety 600 %" at bounding box center [1283, 301] width 396 height 14
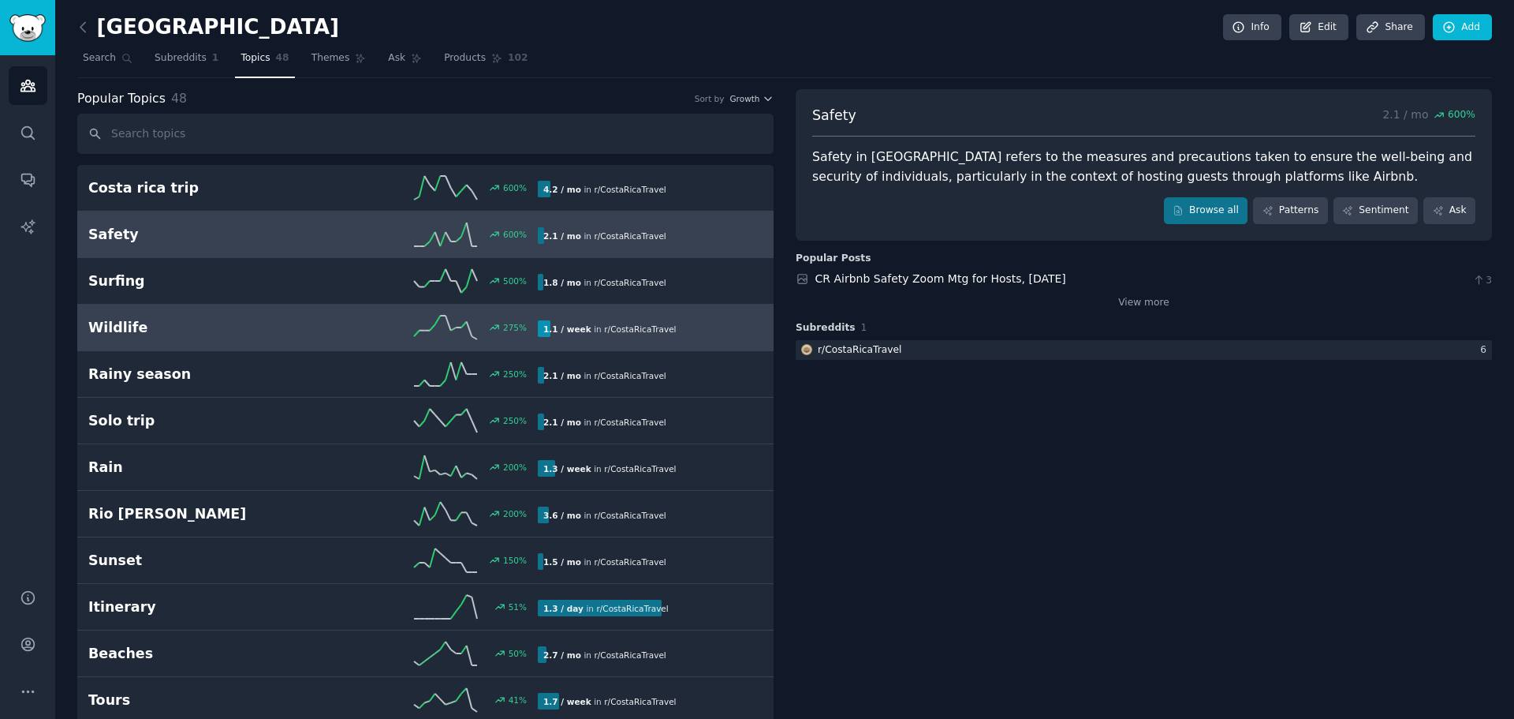
click at [217, 333] on h2 "Wildlife" at bounding box center [200, 328] width 225 height 20
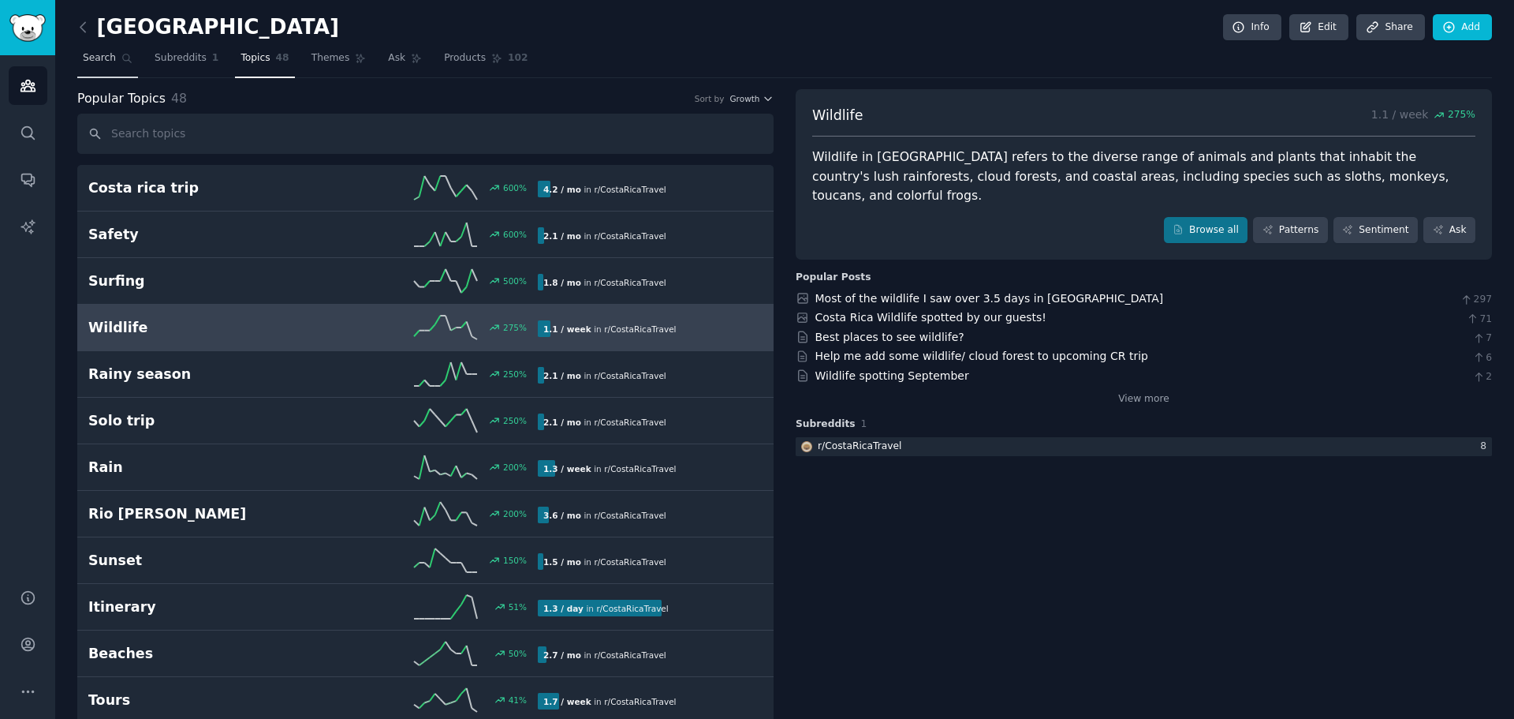
click at [105, 57] on span "Search" at bounding box center [99, 58] width 33 height 14
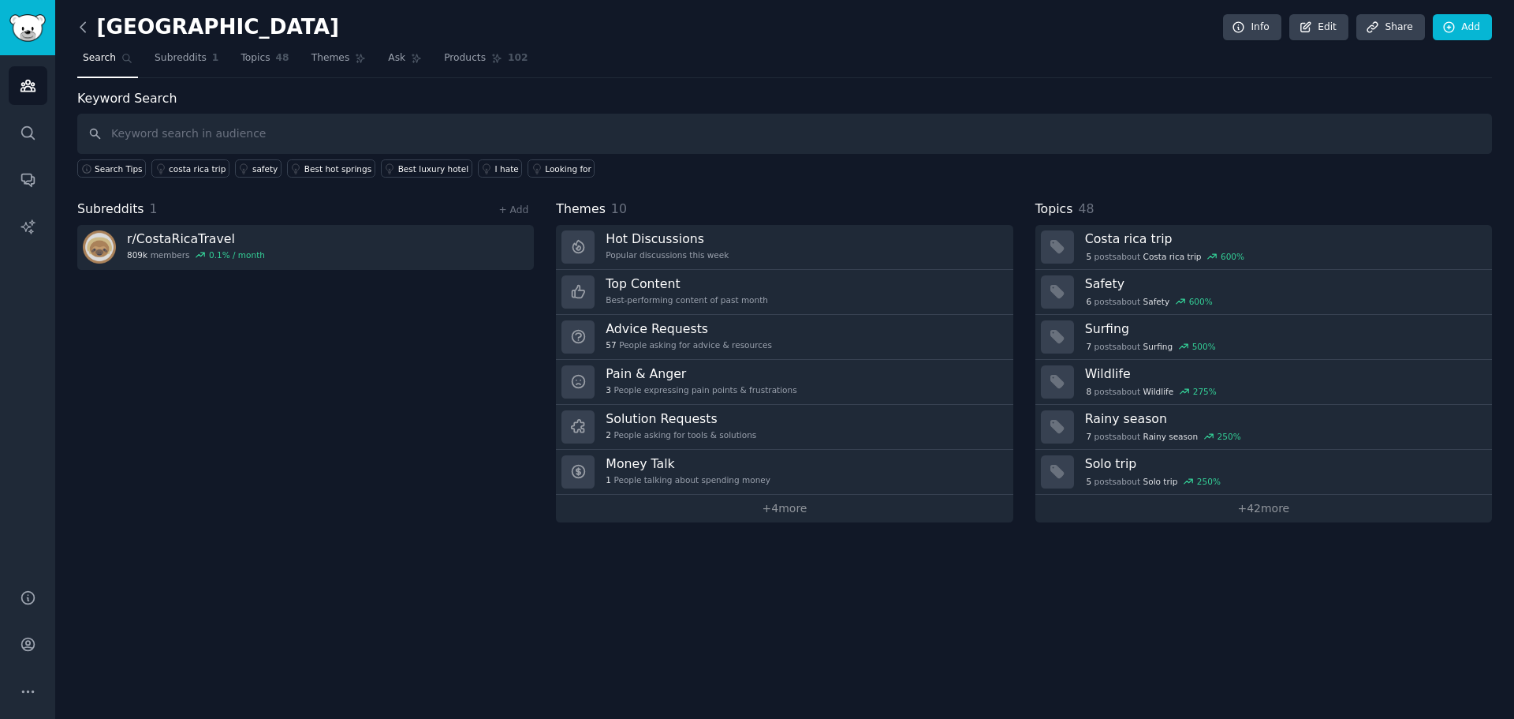
click at [81, 29] on icon at bounding box center [83, 27] width 17 height 17
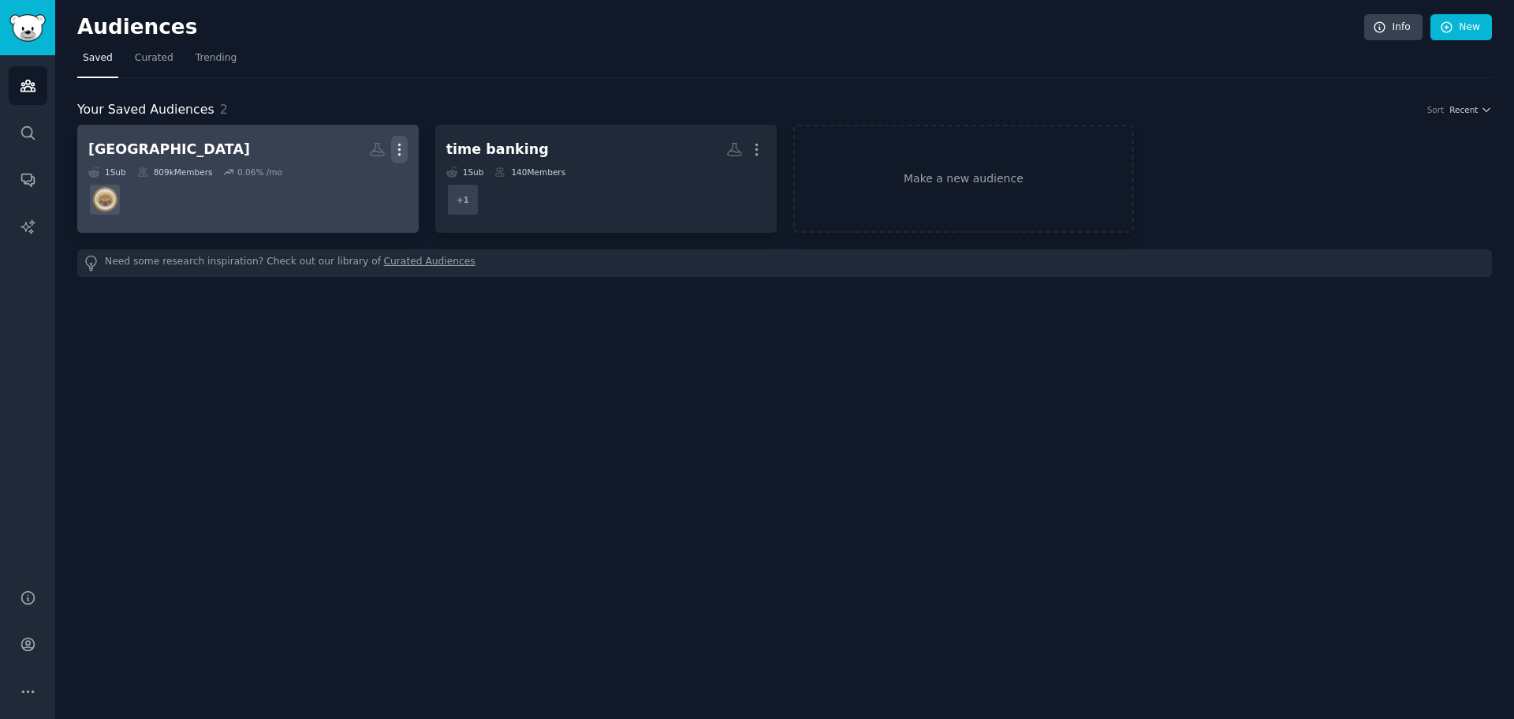
click at [404, 151] on icon "button" at bounding box center [399, 149] width 17 height 17
click at [368, 181] on p "Delete" at bounding box center [356, 182] width 36 height 17
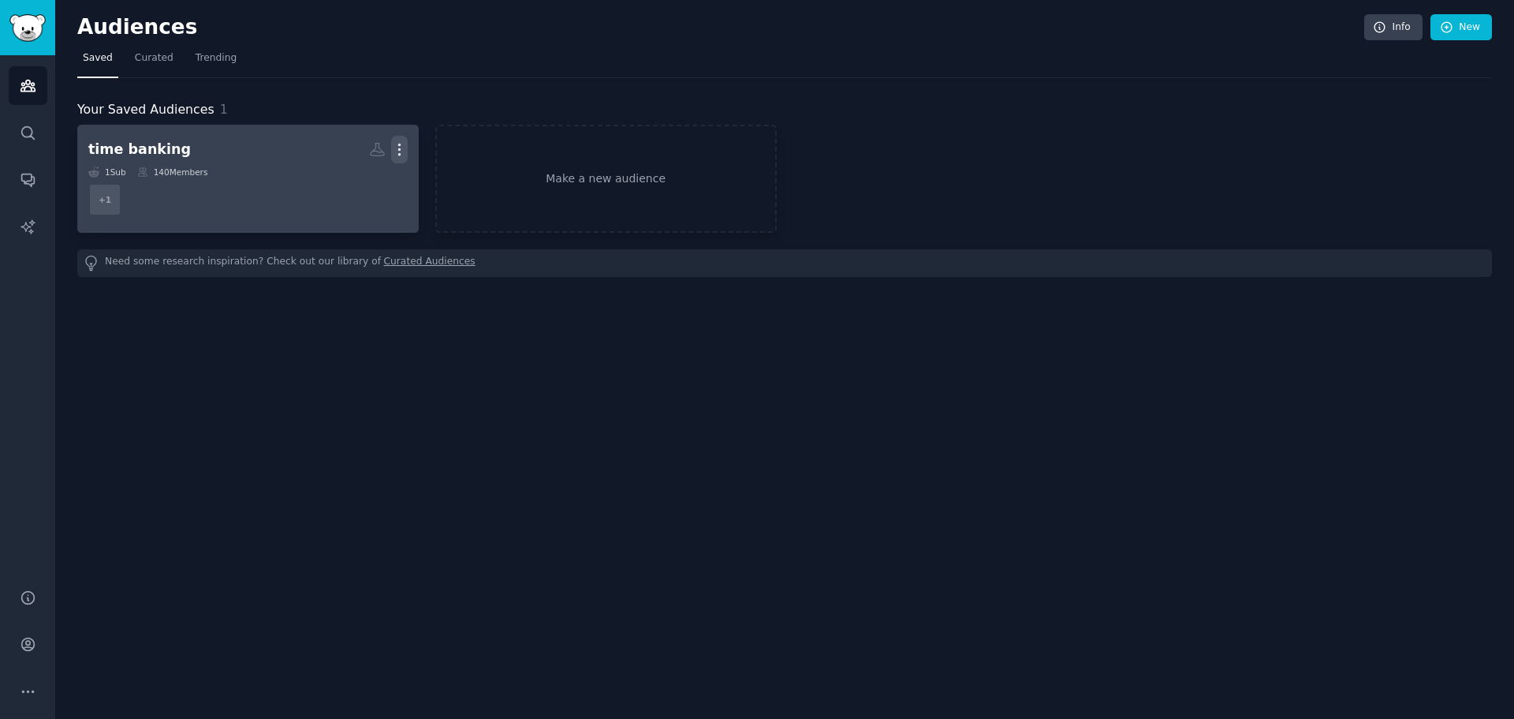
click at [402, 149] on icon "button" at bounding box center [399, 149] width 17 height 17
click at [360, 183] on p "Delete" at bounding box center [356, 182] width 36 height 17
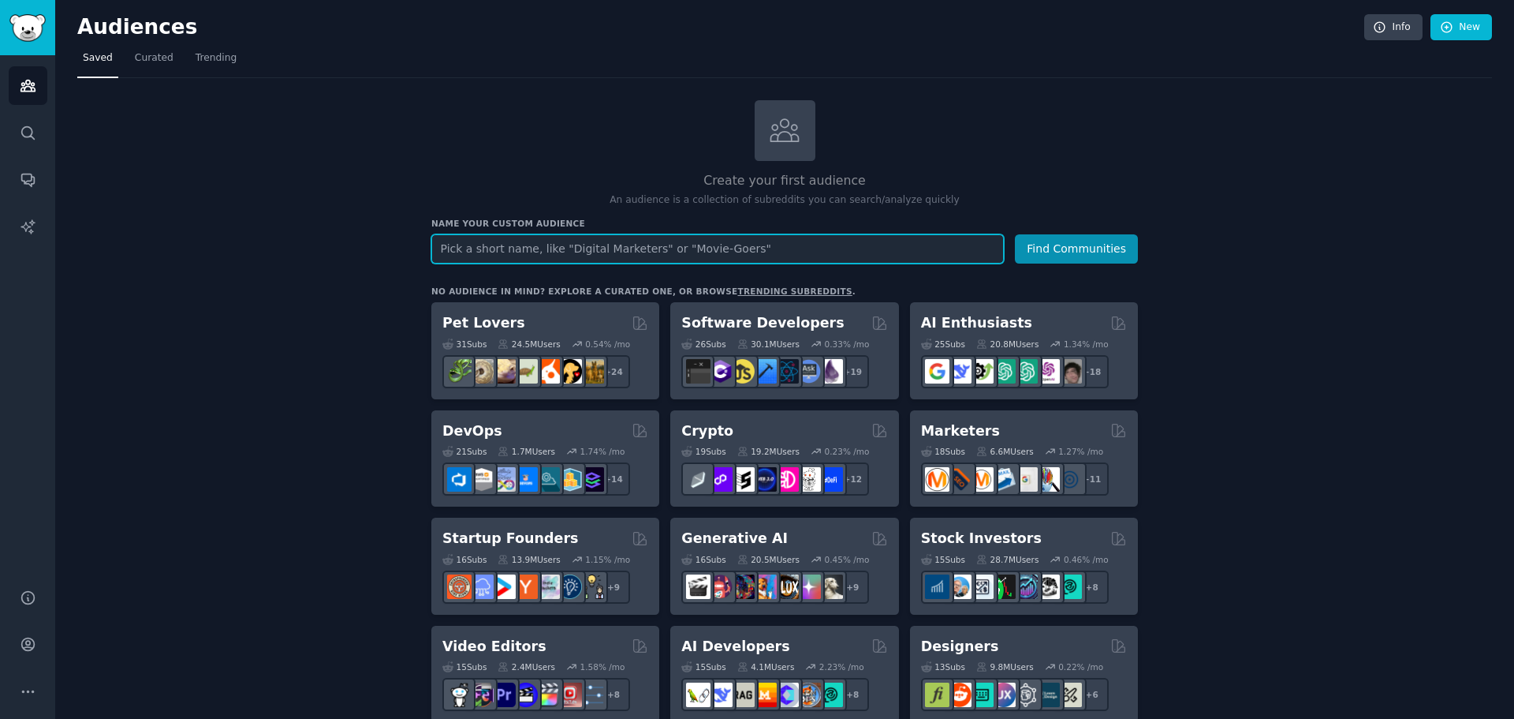
click at [719, 249] on input "text" at bounding box center [717, 248] width 573 height 29
click at [681, 245] on input "text" at bounding box center [717, 248] width 573 height 29
type input "community"
click at [1015, 234] on button "Find Communities" at bounding box center [1076, 248] width 123 height 29
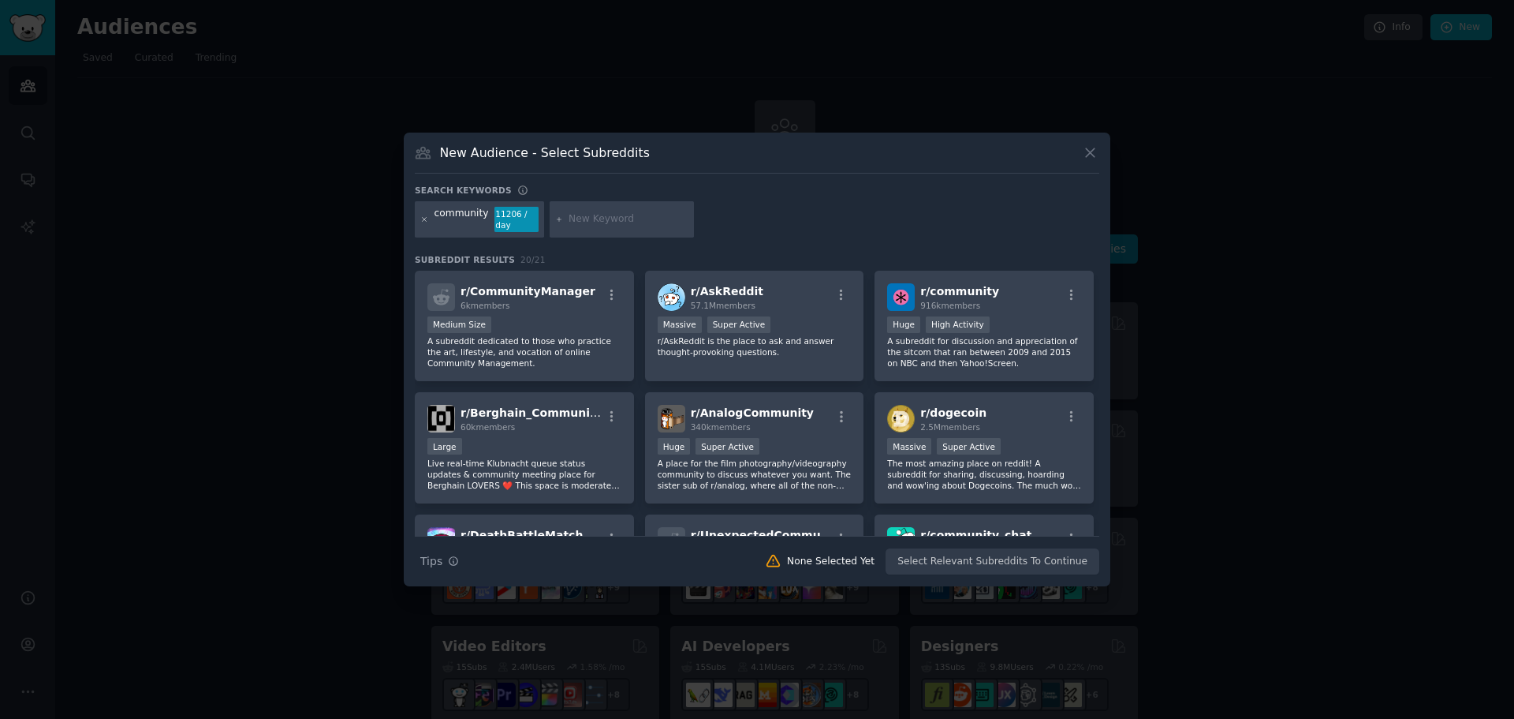
click at [424, 218] on icon at bounding box center [424, 219] width 9 height 9
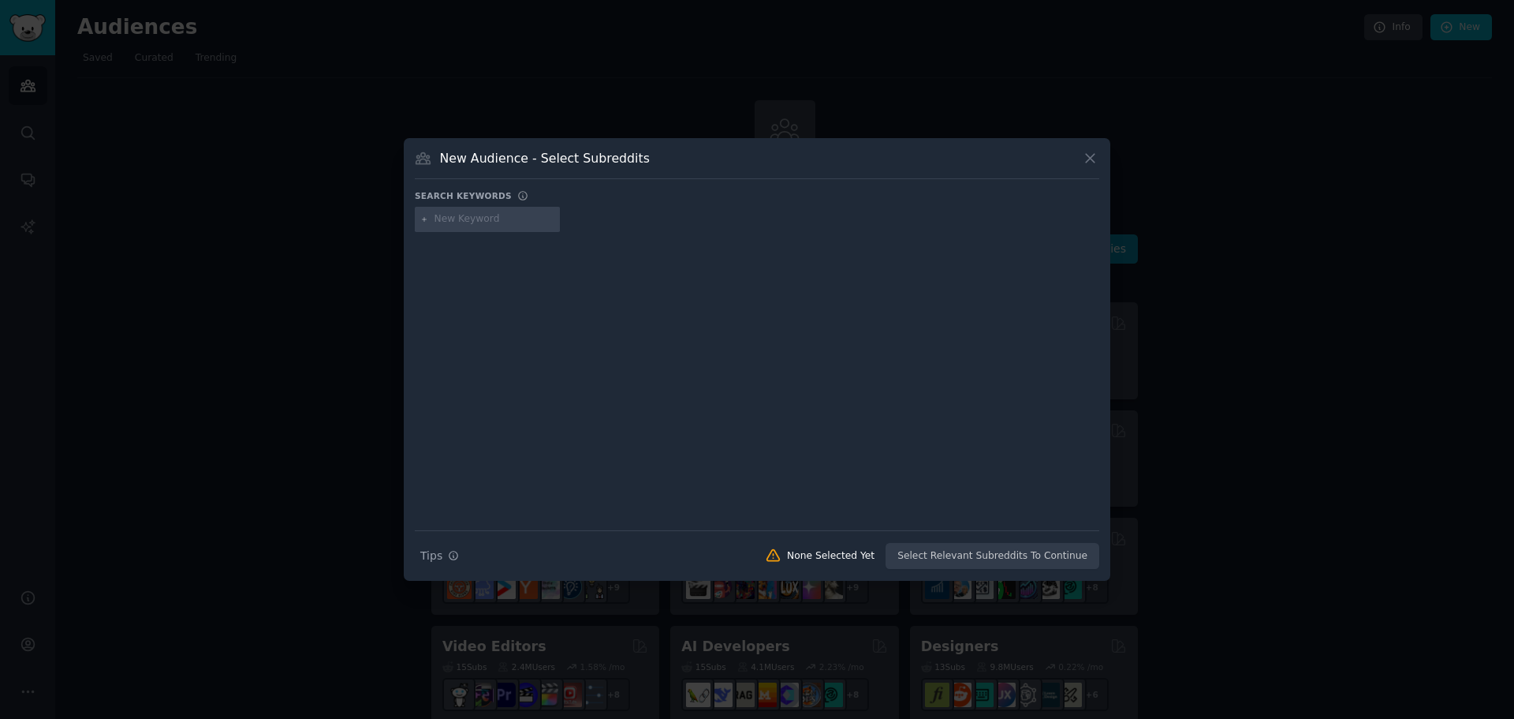
click at [487, 224] on input "text" at bounding box center [495, 219] width 120 height 14
type input "book download"
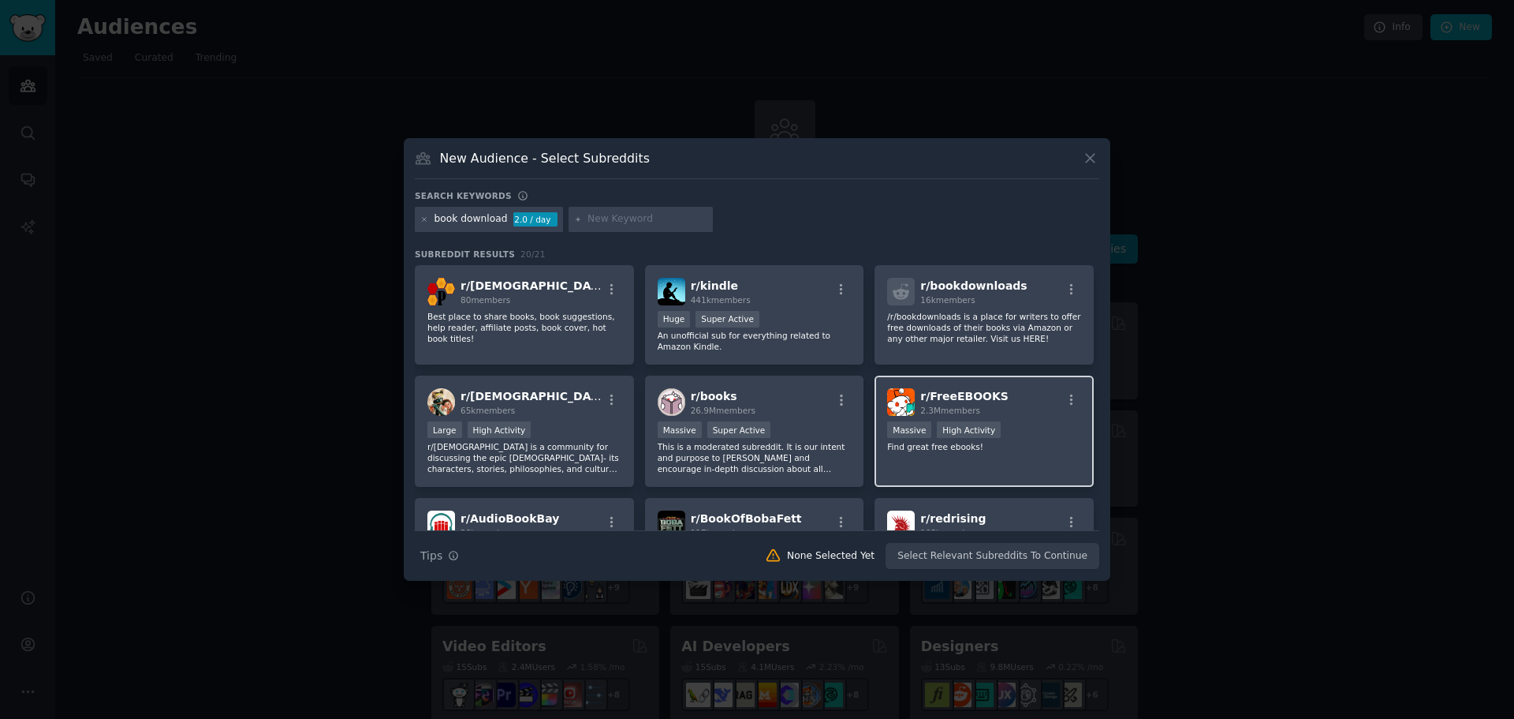
click at [1043, 416] on div "r/ FreeEBOOKS 2.3M members Massive High Activity Find great free ebooks!" at bounding box center [984, 430] width 219 height 111
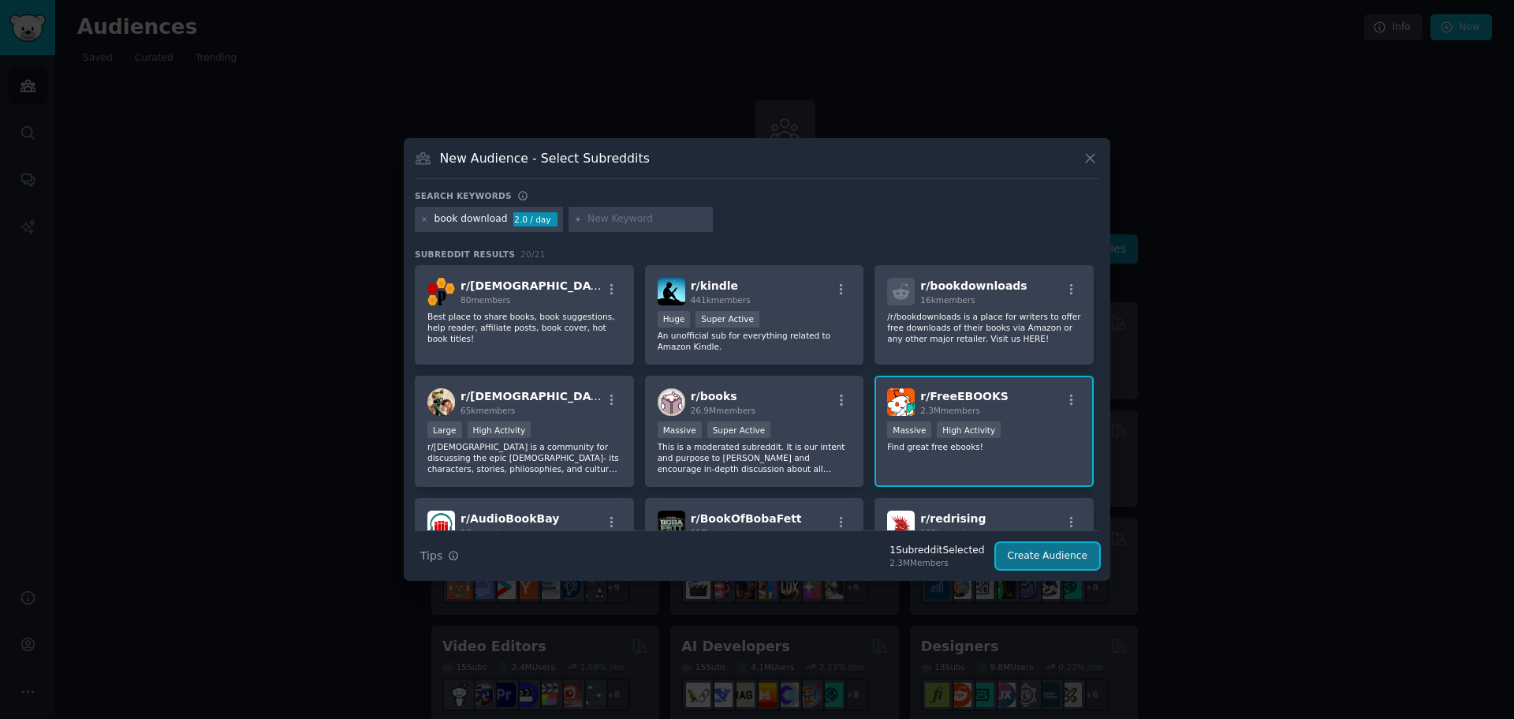
click at [1061, 559] on button "Create Audience" at bounding box center [1048, 556] width 104 height 27
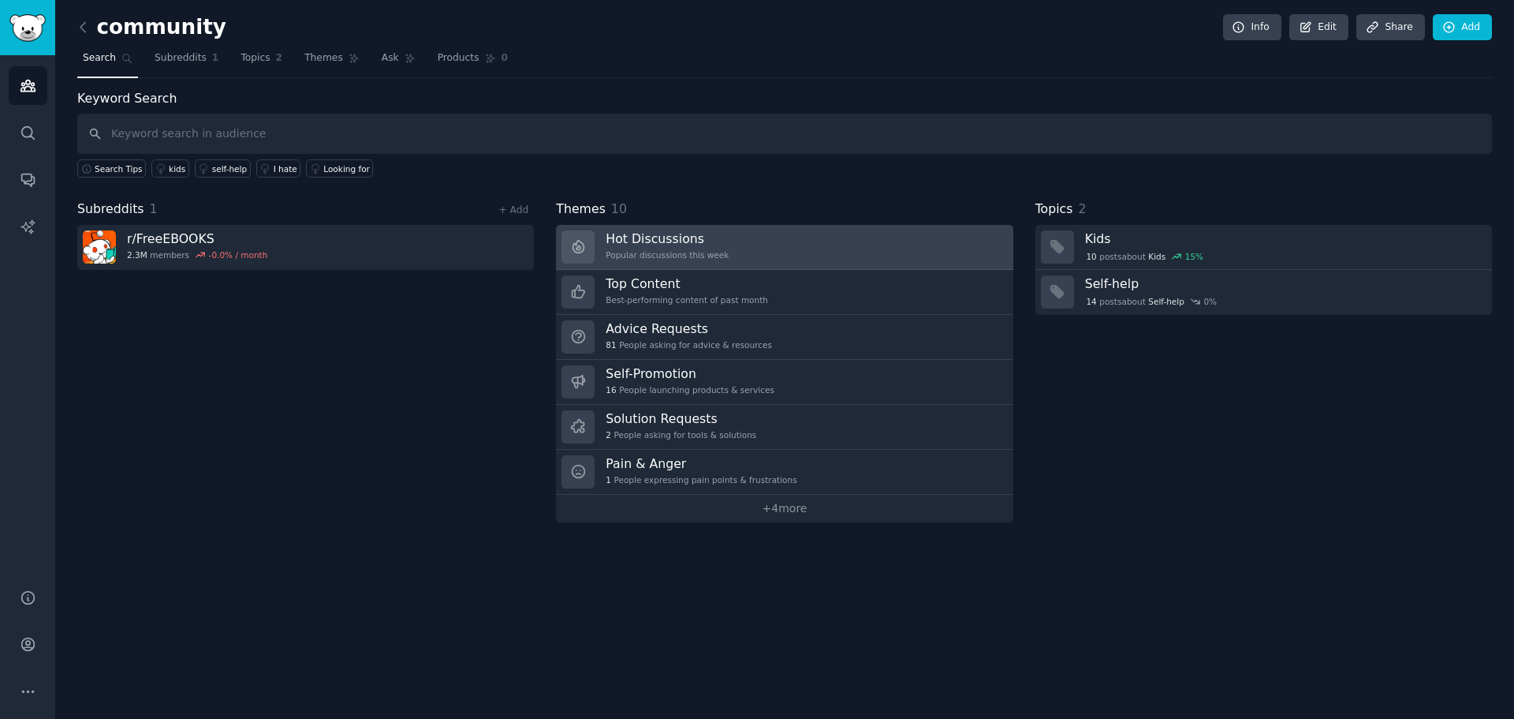
click at [686, 245] on h3 "Hot Discussions" at bounding box center [667, 238] width 123 height 17
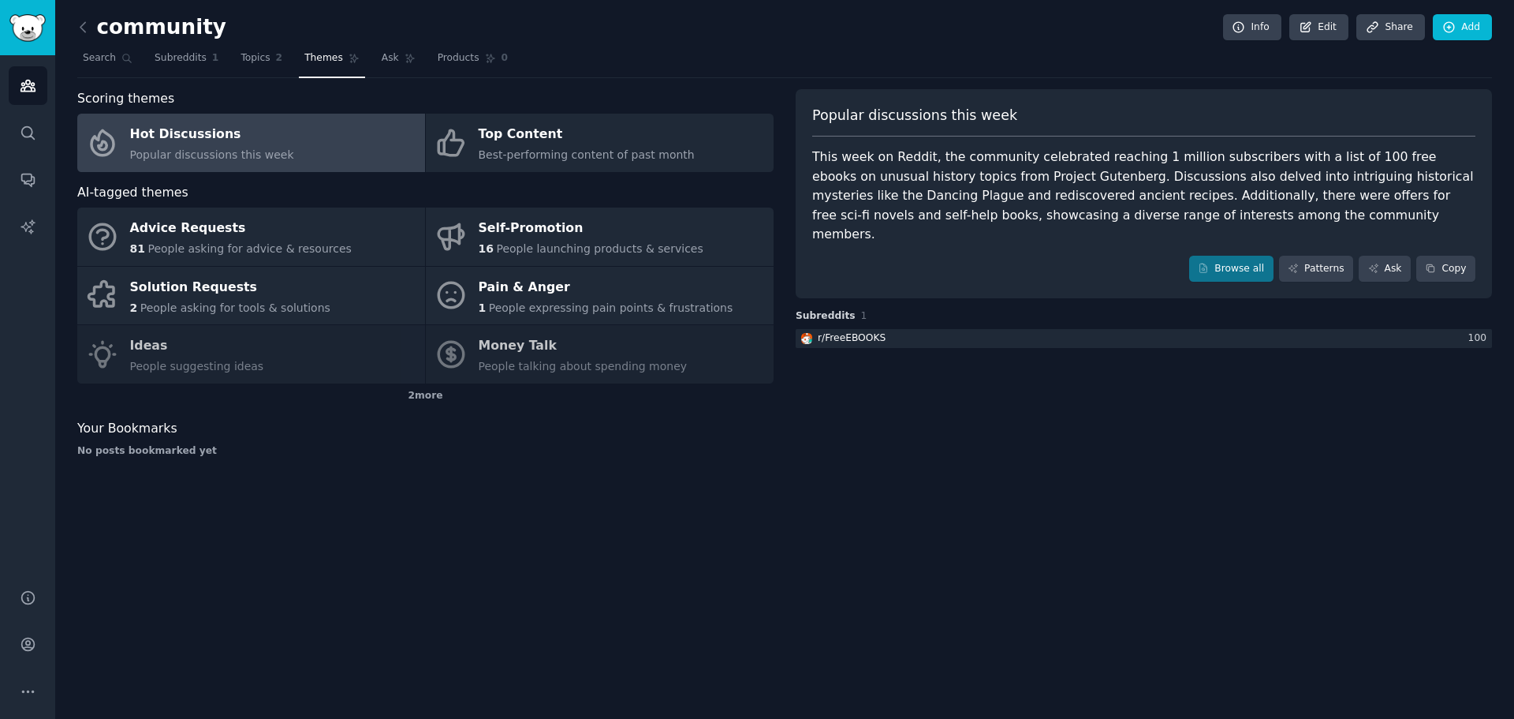
click at [109, 33] on h2 "community" at bounding box center [151, 27] width 149 height 25
click at [84, 28] on icon at bounding box center [83, 27] width 17 height 17
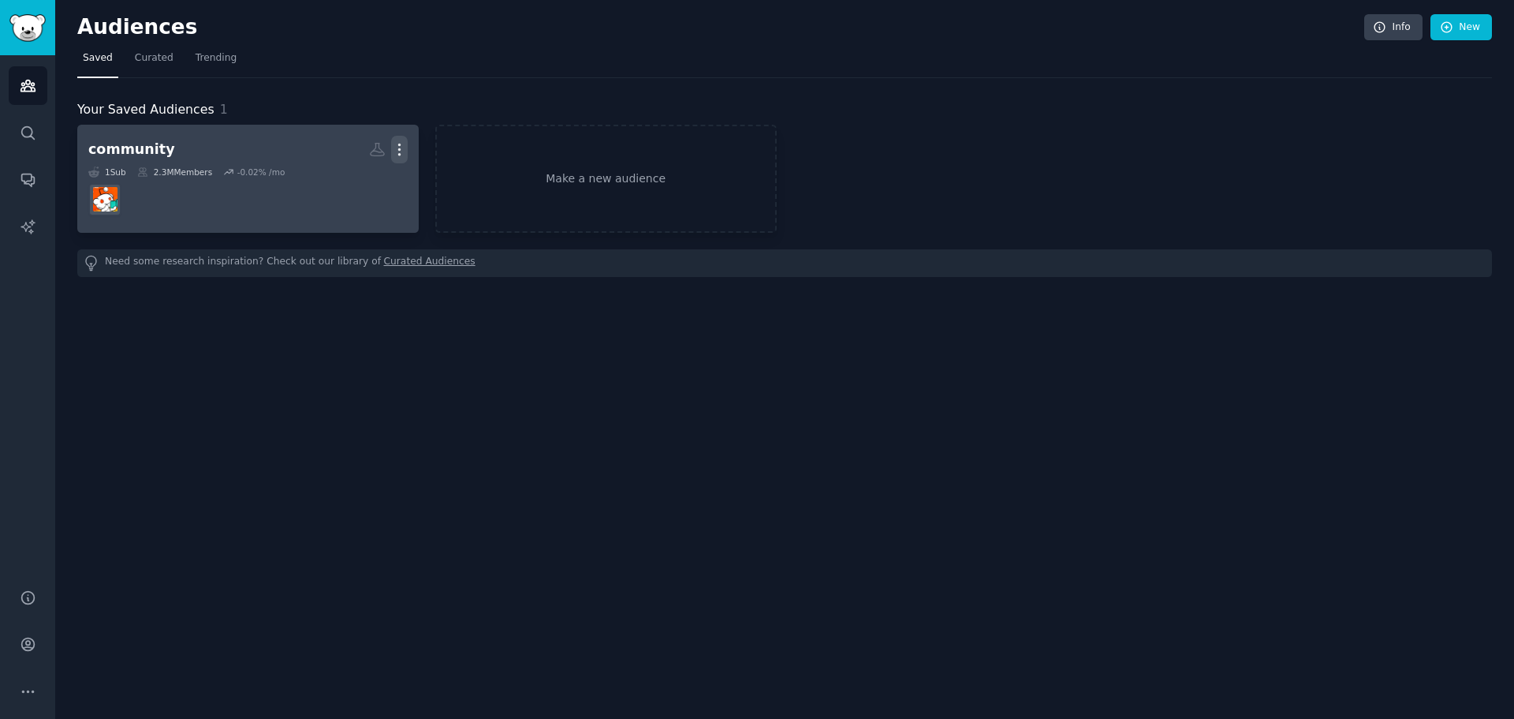
click at [399, 153] on icon "button" at bounding box center [399, 149] width 2 height 11
click at [363, 190] on p "Delete" at bounding box center [356, 182] width 36 height 17
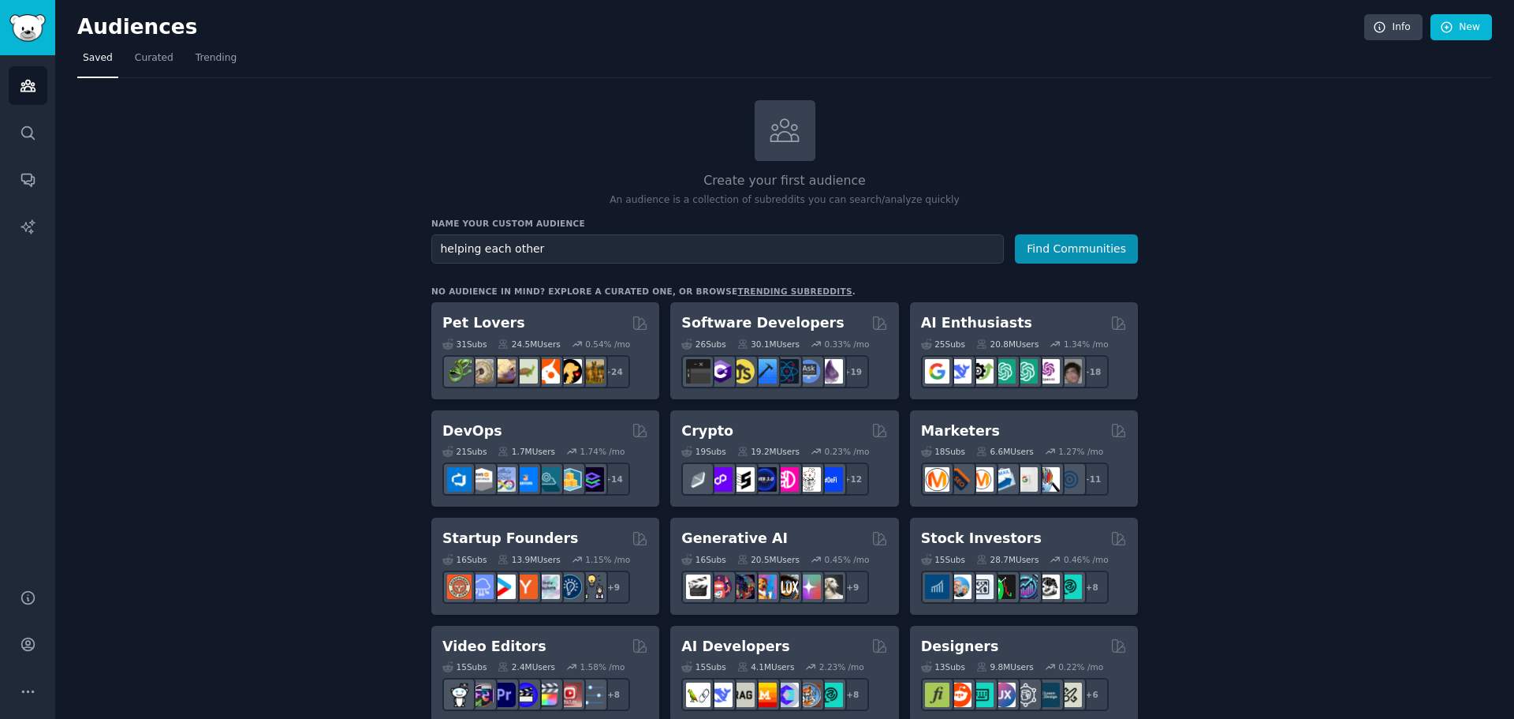
type input "helping each other"
click at [1015, 234] on button "Find Communities" at bounding box center [1076, 248] width 123 height 29
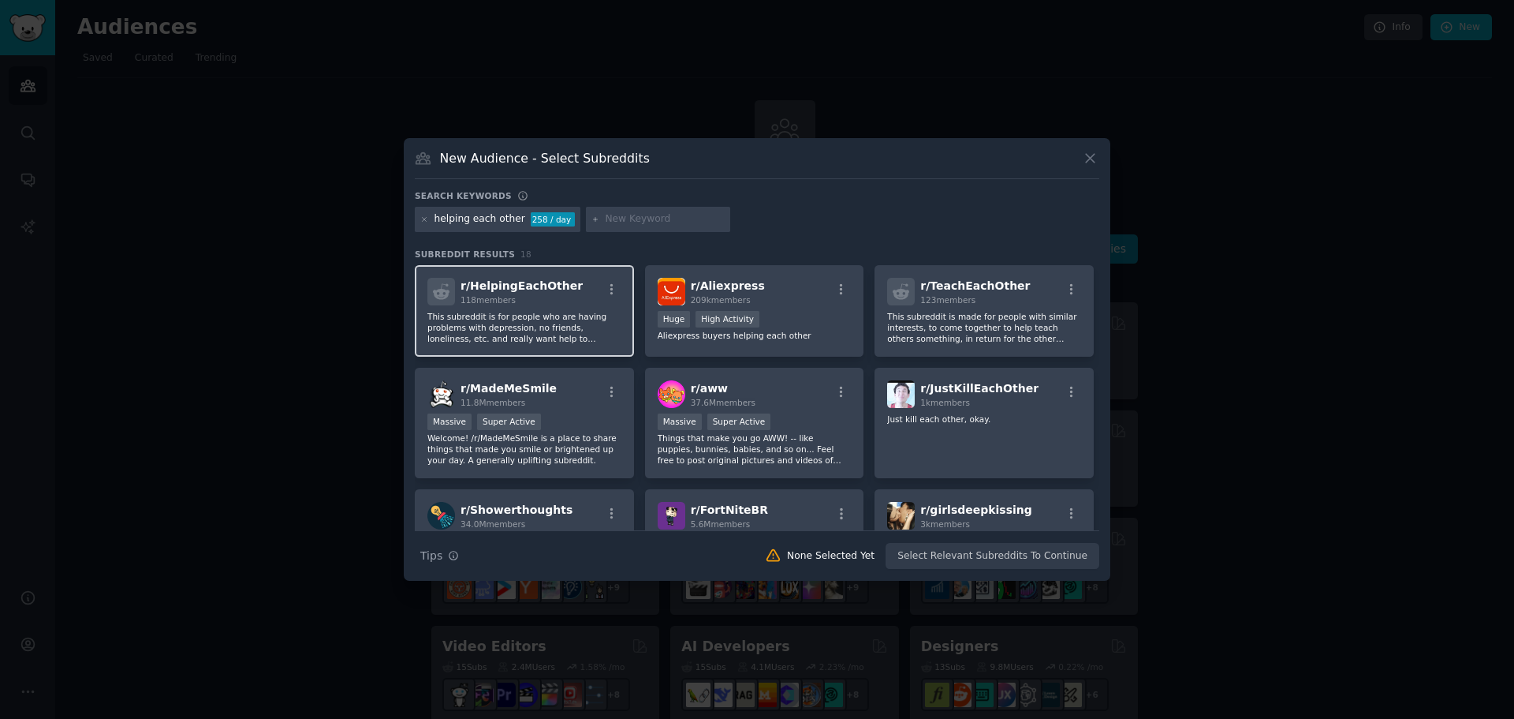
click at [517, 311] on p "This subreddit is for people who are having problems with depression, no friend…" at bounding box center [525, 327] width 194 height 33
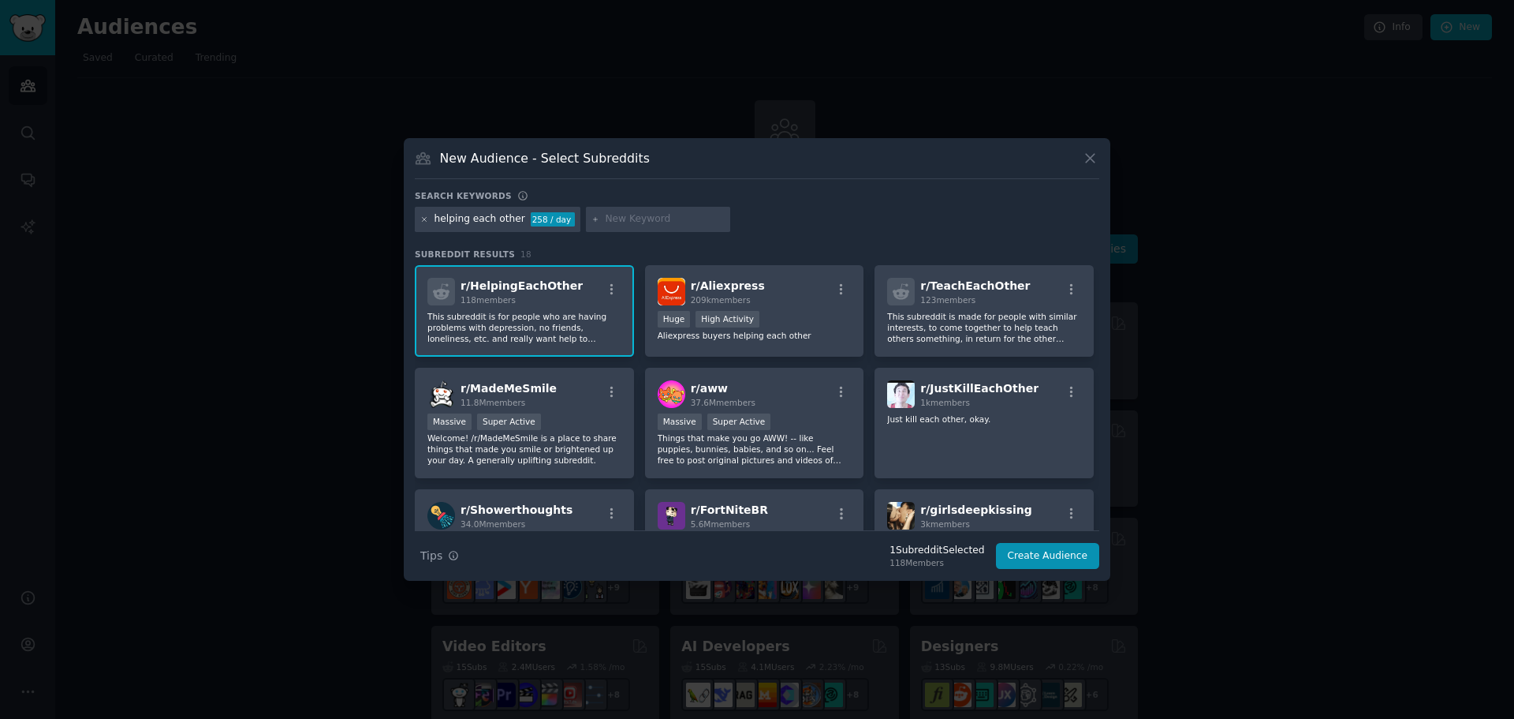
click at [425, 218] on icon at bounding box center [424, 219] width 9 height 9
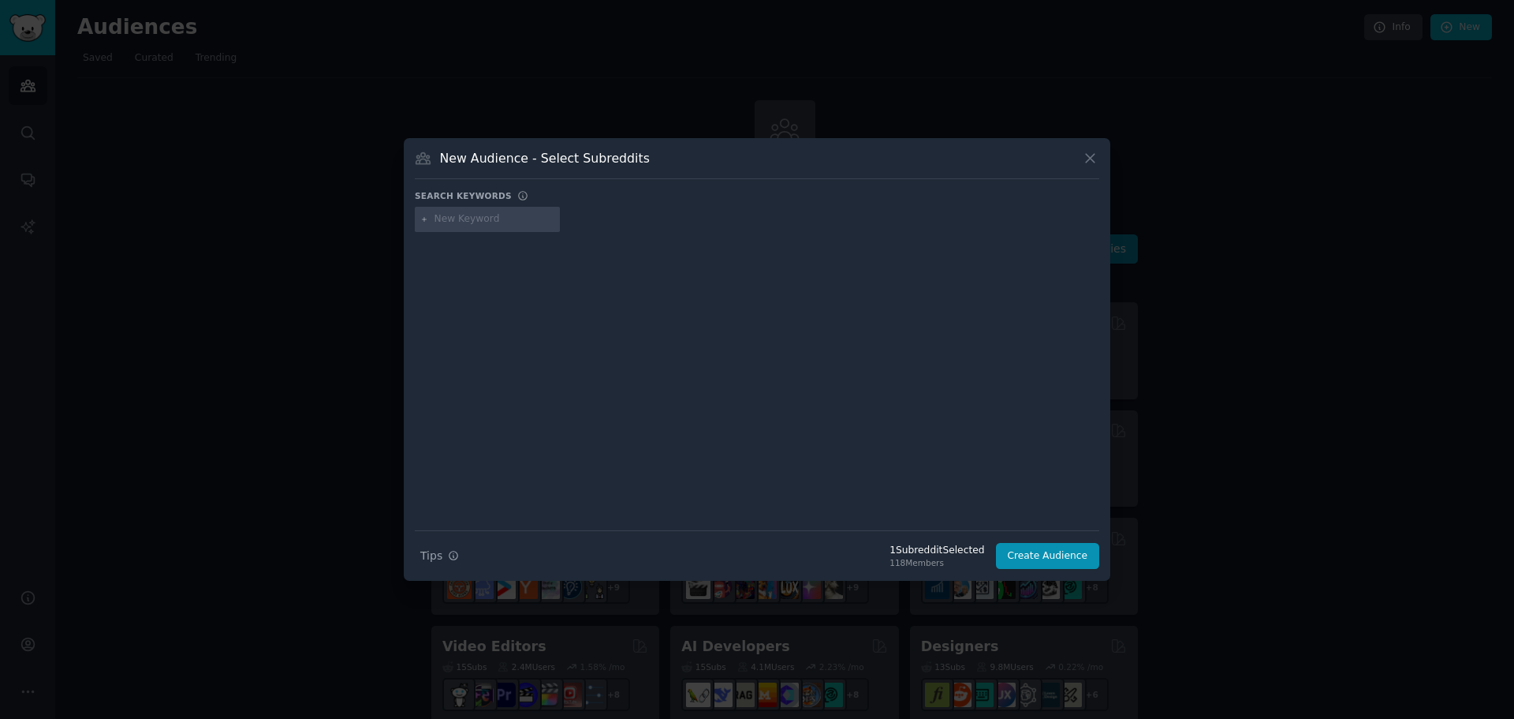
click at [487, 224] on input "text" at bounding box center [495, 219] width 120 height 14
type input "helping people"
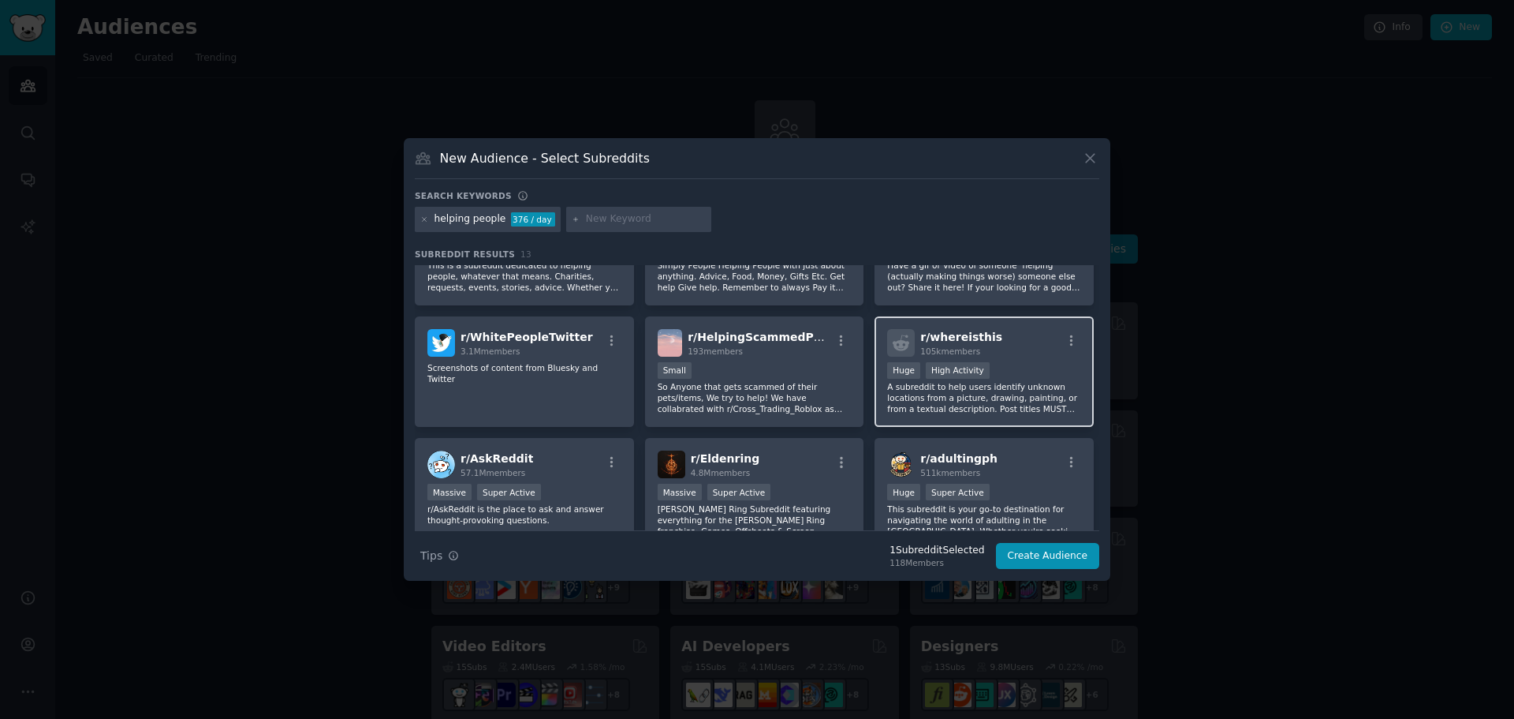
scroll to position [79, 0]
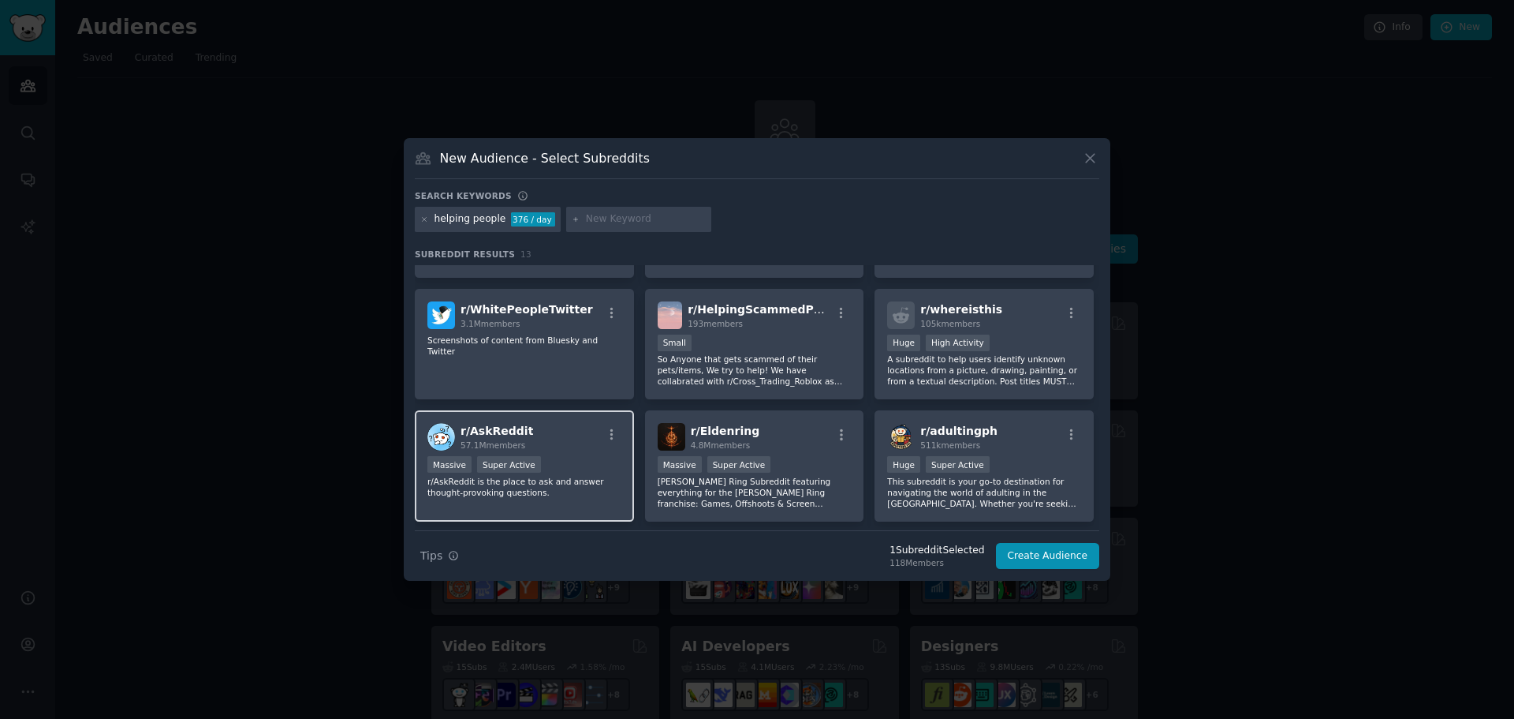
click at [528, 450] on div "r/ AskReddit 57.1M members" at bounding box center [525, 437] width 194 height 28
click at [1060, 555] on button "Create Audience" at bounding box center [1048, 556] width 104 height 27
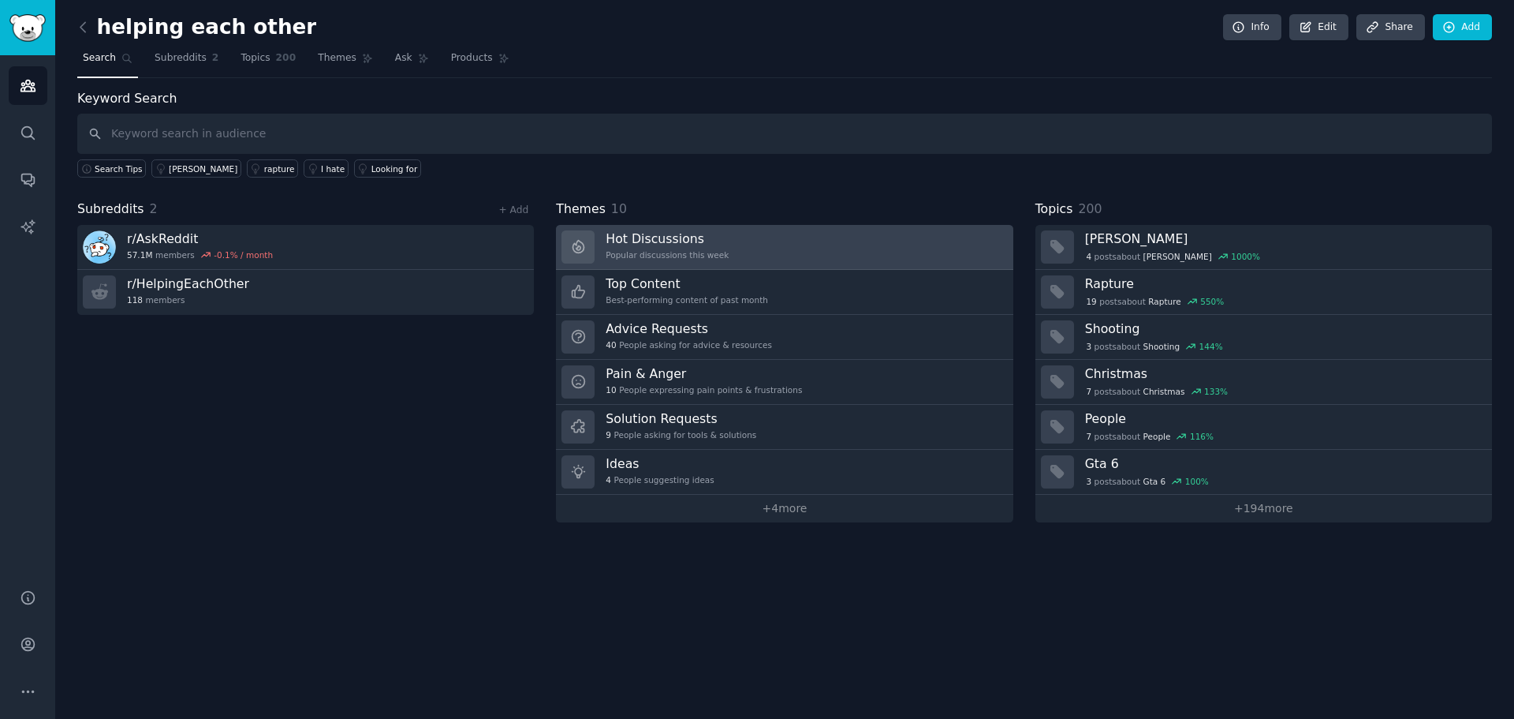
click at [722, 251] on link "Hot Discussions Popular discussions this week" at bounding box center [784, 247] width 457 height 45
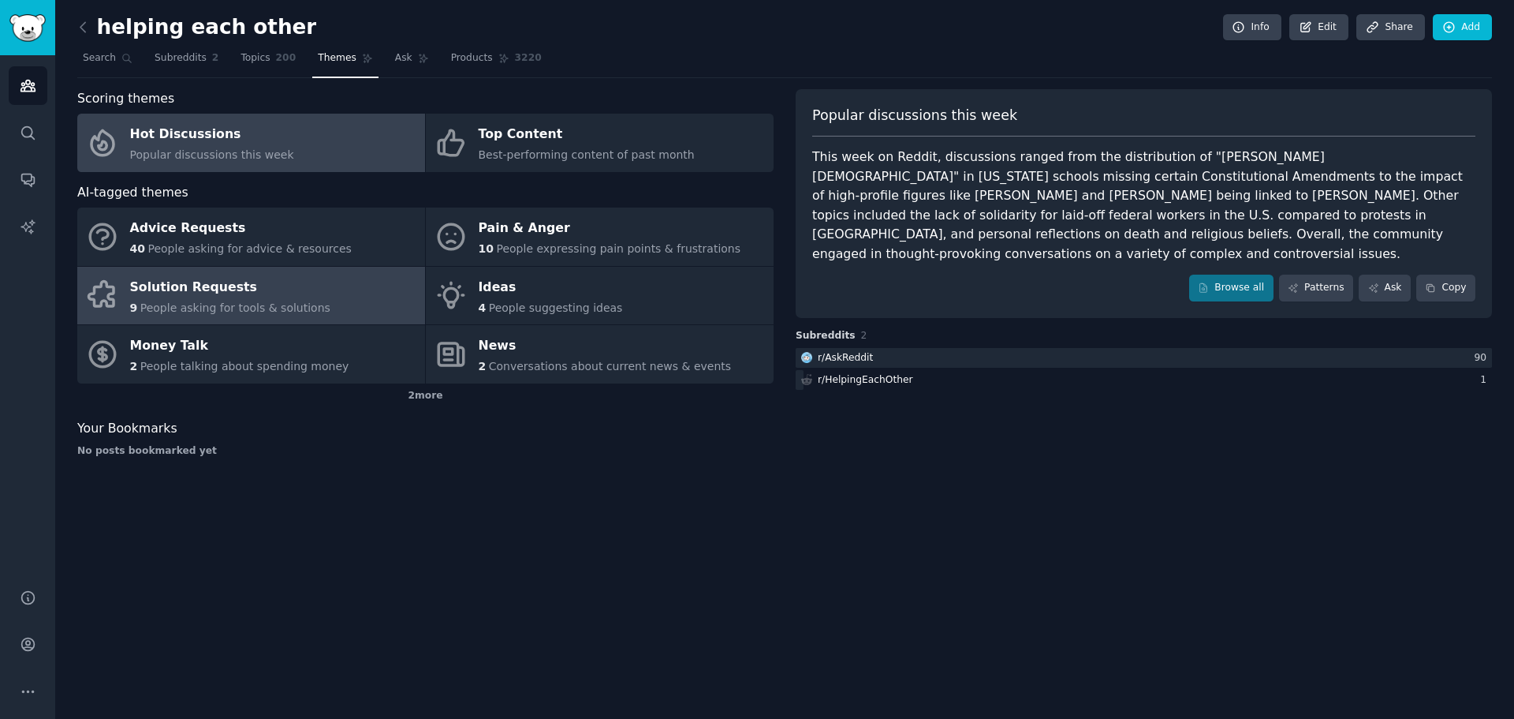
click at [264, 298] on div "Solution Requests" at bounding box center [230, 286] width 200 height 25
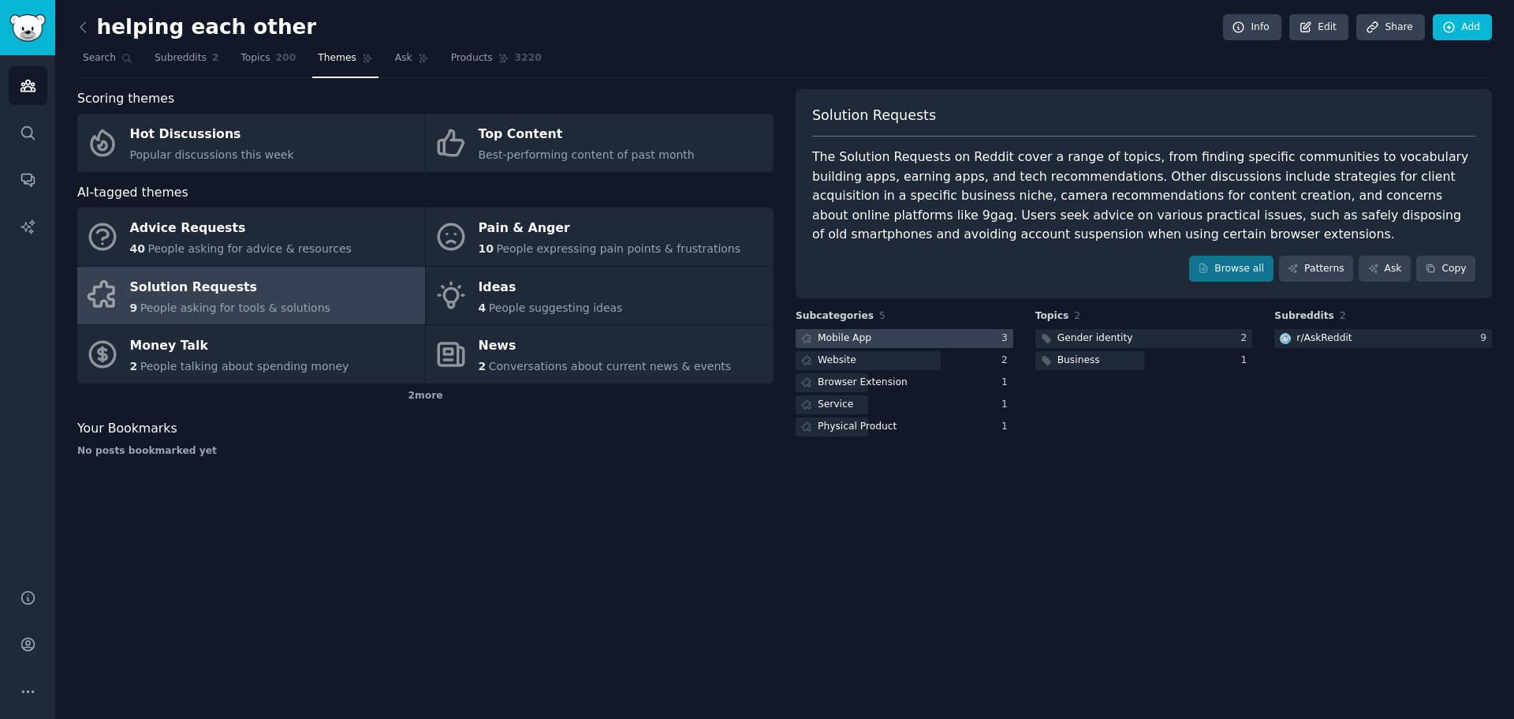
click at [873, 343] on div at bounding box center [905, 339] width 218 height 20
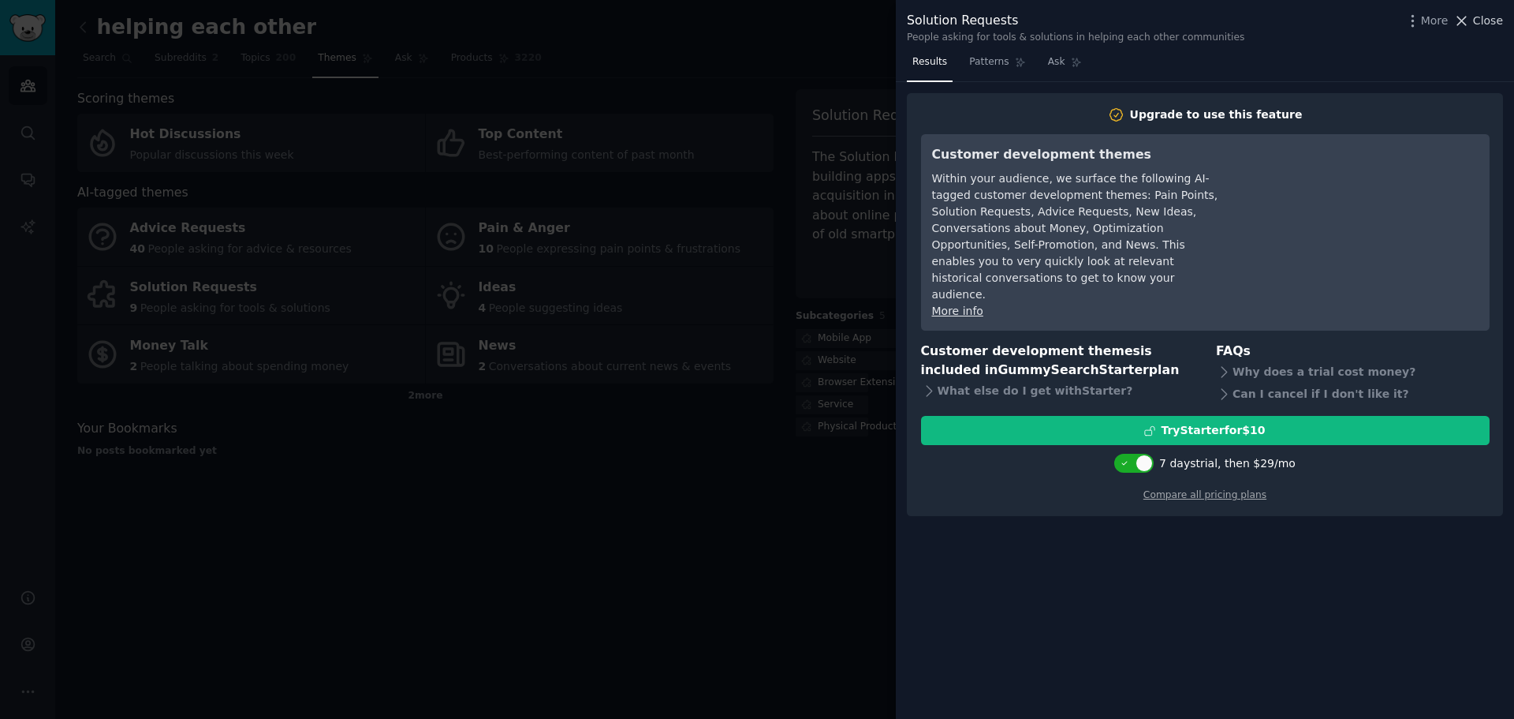
click at [1482, 18] on span "Close" at bounding box center [1488, 21] width 30 height 17
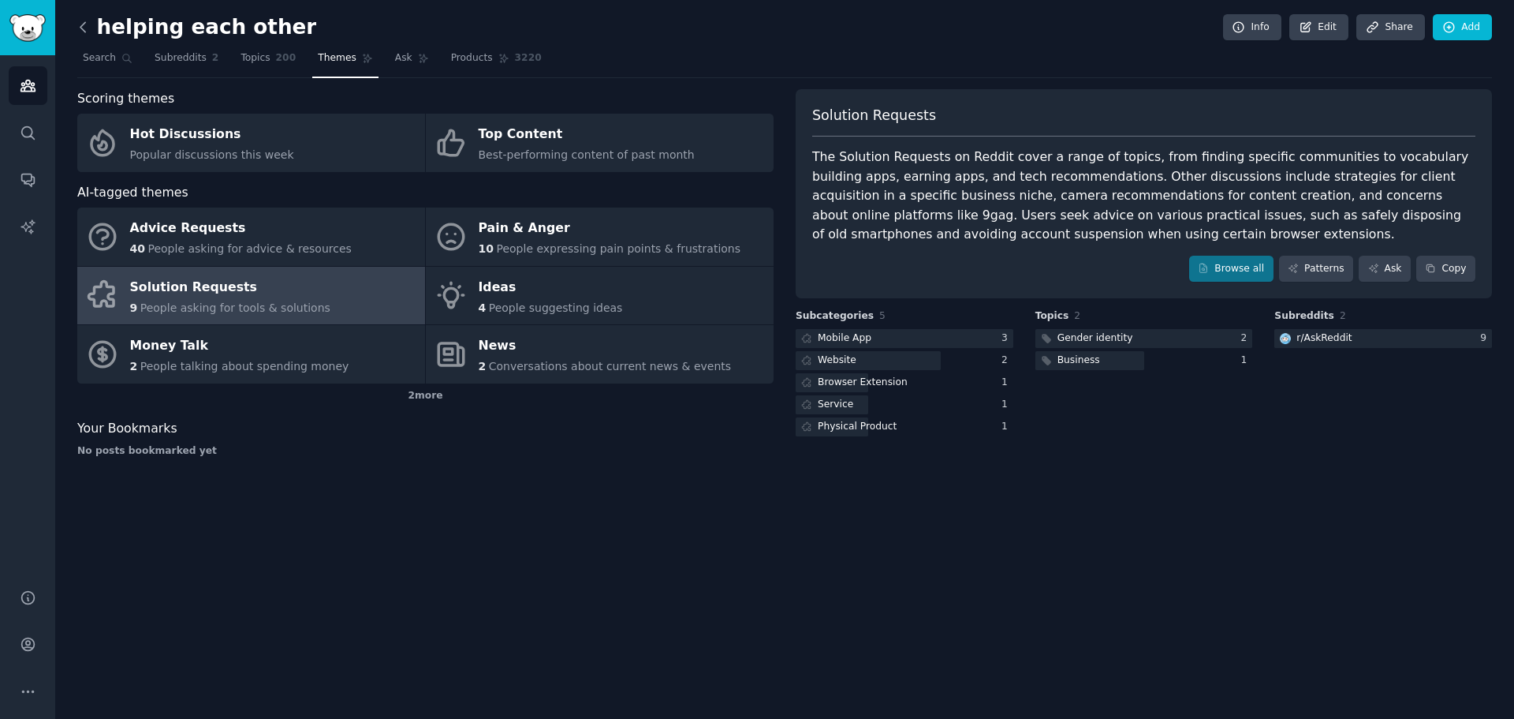
click at [80, 28] on icon at bounding box center [82, 26] width 5 height 9
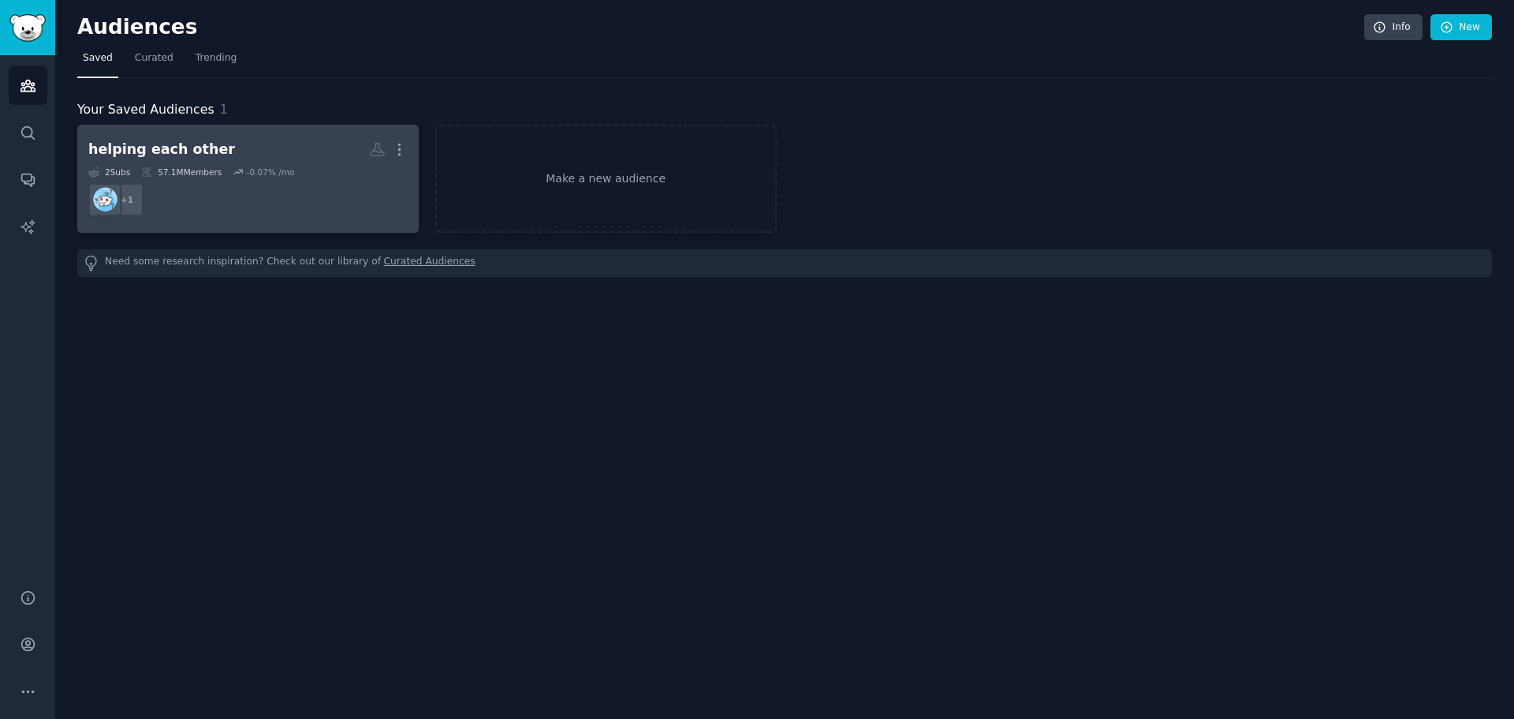
click at [240, 209] on dd "+ 1" at bounding box center [247, 199] width 319 height 44
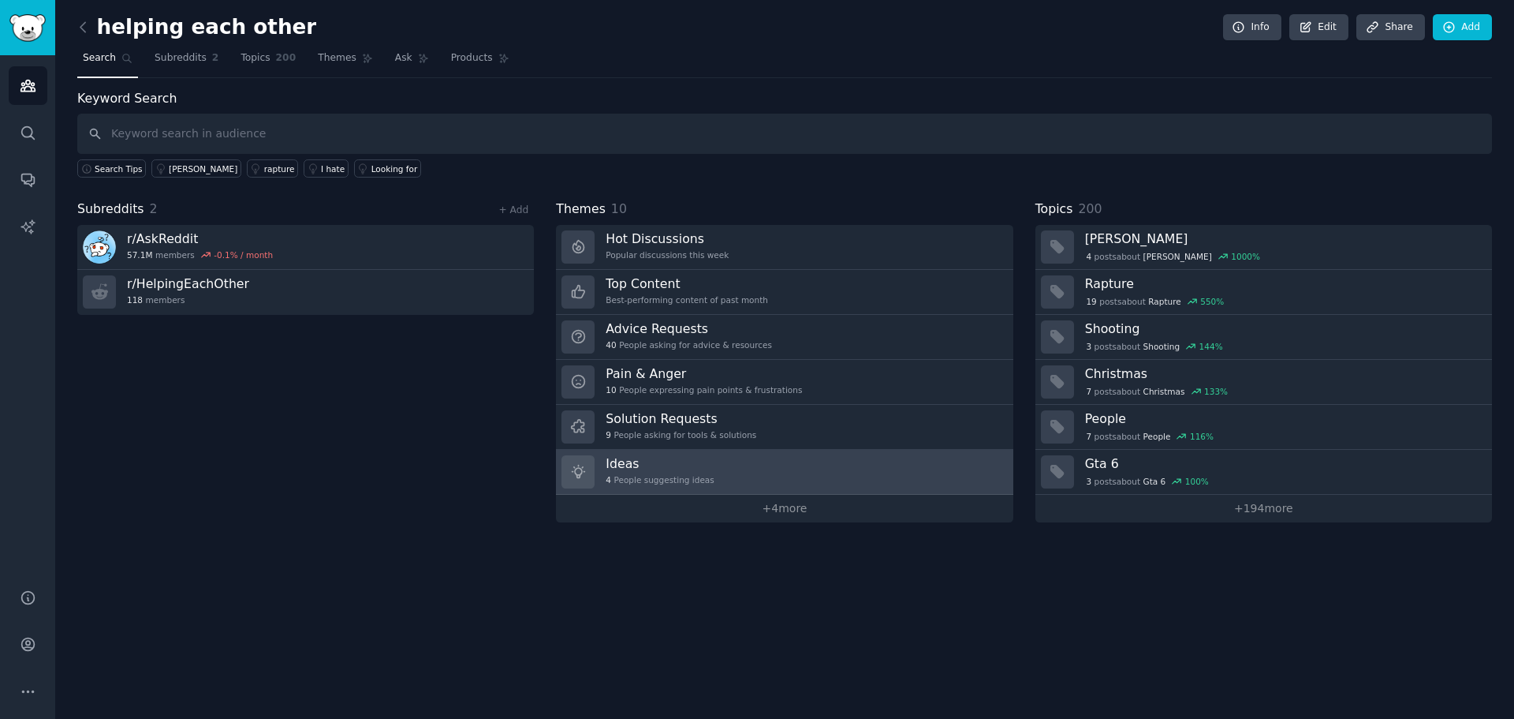
click at [709, 464] on link "Ideas 4 People suggesting ideas" at bounding box center [784, 472] width 457 height 45
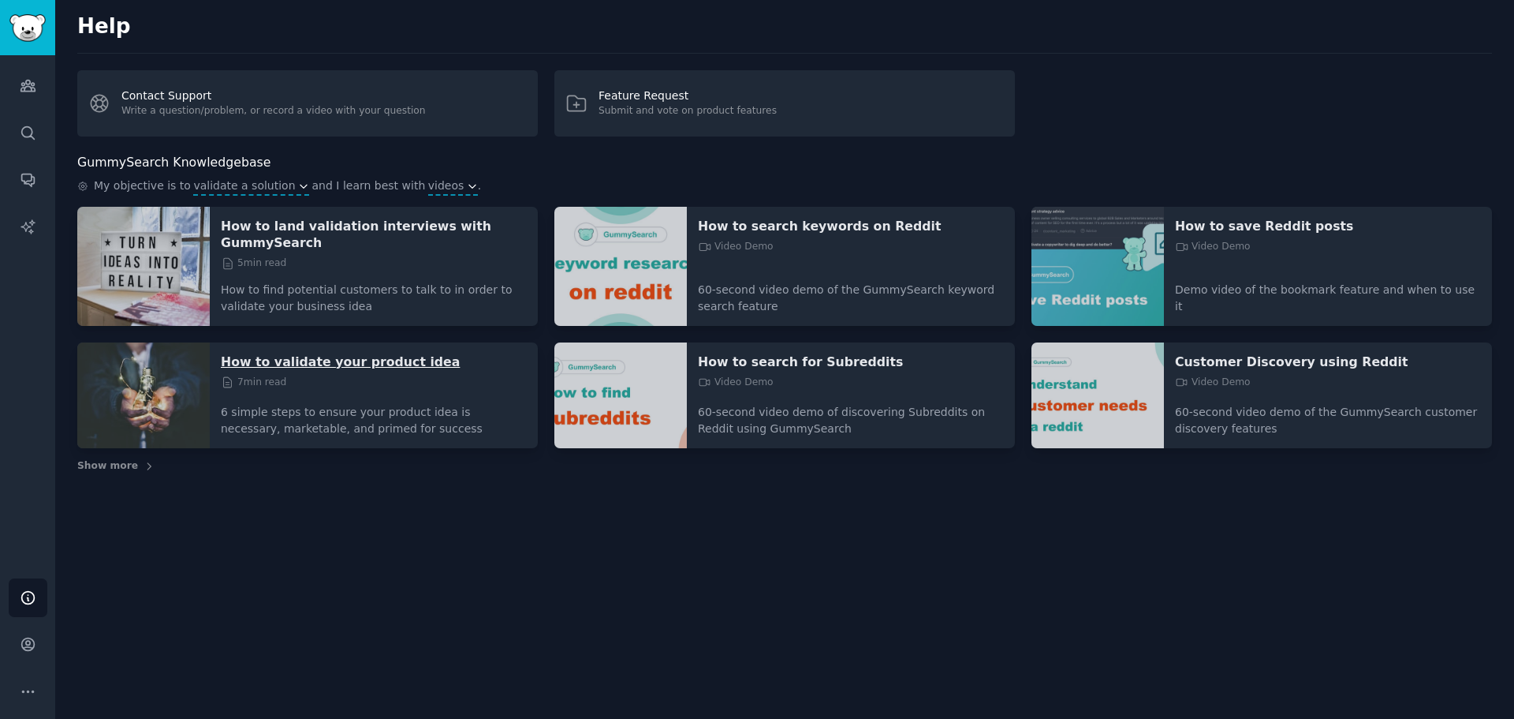
click at [356, 353] on p "How to validate your product idea" at bounding box center [374, 361] width 306 height 17
